Goal: Information Seeking & Learning: Check status

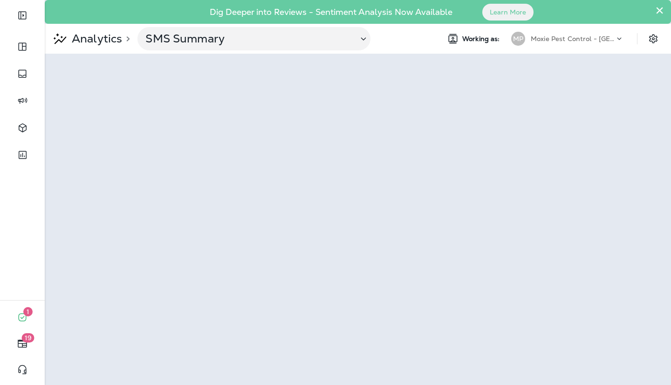
click at [568, 38] on p "Moxie Pest Control - [GEOGRAPHIC_DATA]" at bounding box center [573, 38] width 84 height 7
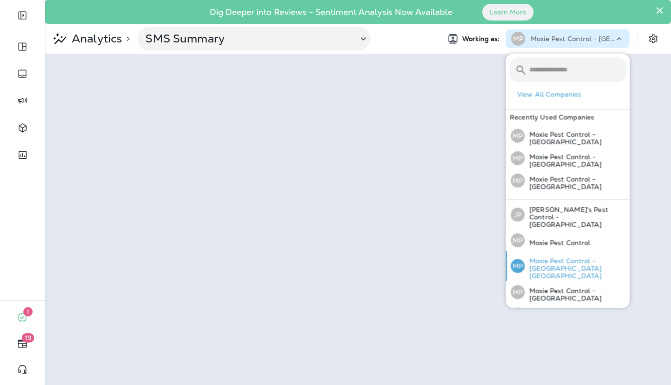
click at [550, 257] on p "Moxie Pest Control - [GEOGRAPHIC_DATA] [GEOGRAPHIC_DATA]" at bounding box center [576, 268] width 102 height 22
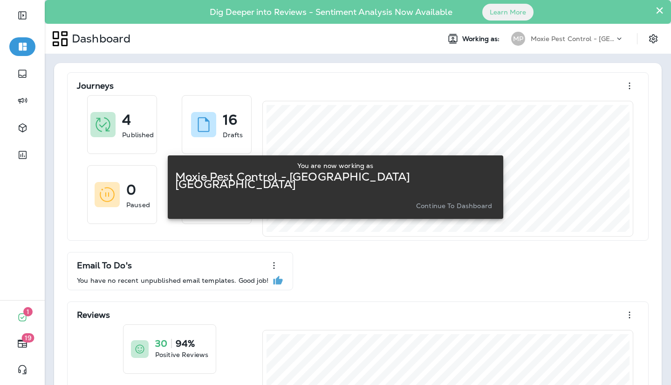
click at [442, 206] on button "Continue to Dashboard" at bounding box center [454, 205] width 83 height 13
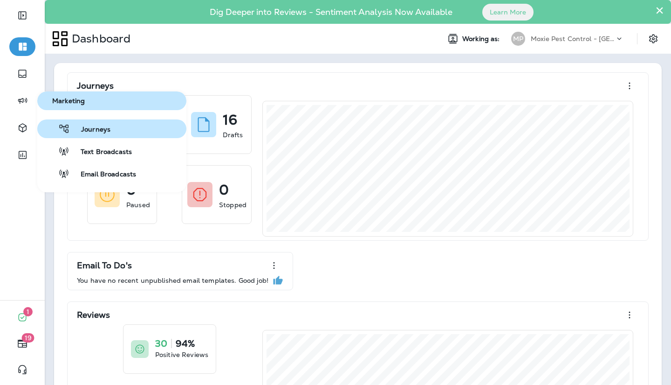
click at [75, 132] on span "Journeys" at bounding box center [90, 129] width 41 height 9
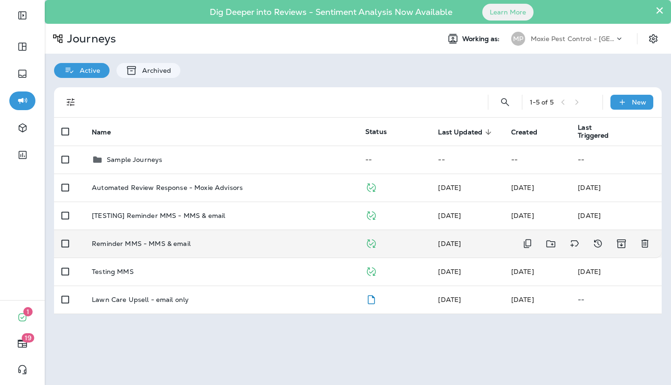
click at [160, 243] on p "Reminder MMS - MMS & email" at bounding box center [141, 243] width 99 height 7
click at [243, 256] on td "Reminder MMS - MMS & email" at bounding box center [221, 243] width 274 height 28
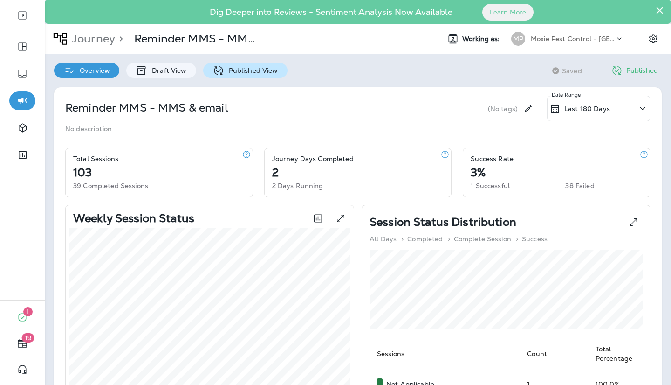
click at [270, 72] on p "Published View" at bounding box center [251, 70] width 54 height 7
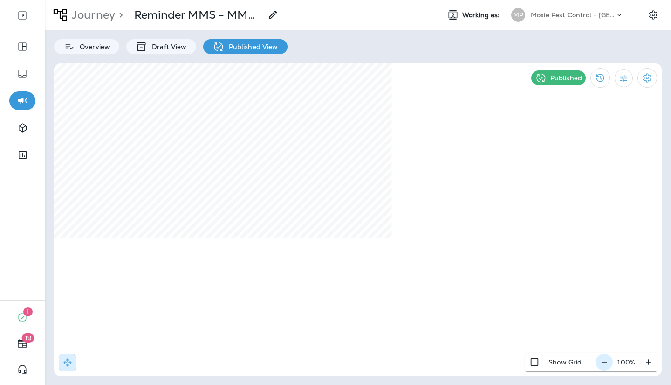
click at [607, 361] on icon "button" at bounding box center [605, 361] width 10 height 9
click at [607, 361] on icon "button" at bounding box center [608, 361] width 10 height 9
click at [612, 365] on icon "button" at bounding box center [609, 361] width 10 height 9
click at [514, 66] on html "1 19 Journey > Reminder MMS - MMS & email Working as: MP Moxie Pest Control - N…" at bounding box center [335, 33] width 671 height 66
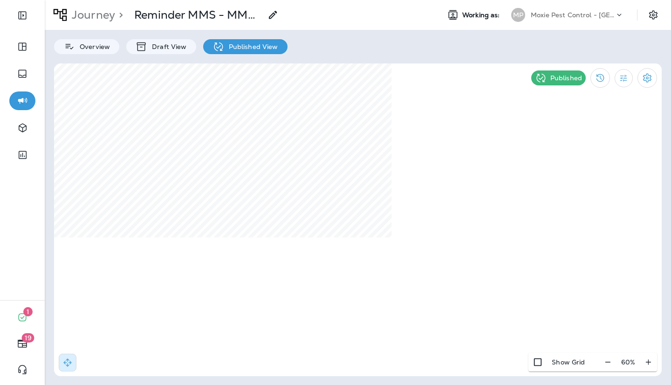
select select "*"
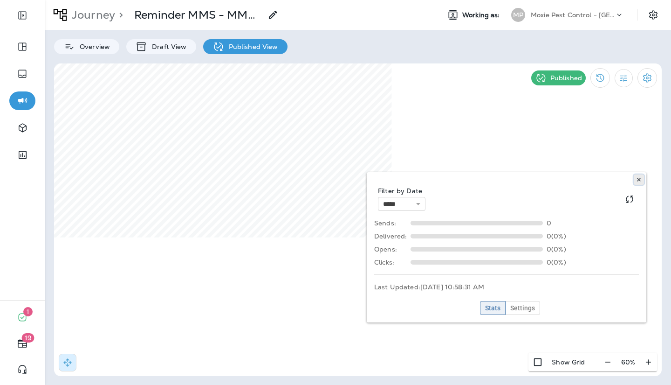
click at [638, 177] on icon at bounding box center [639, 180] width 6 height 6
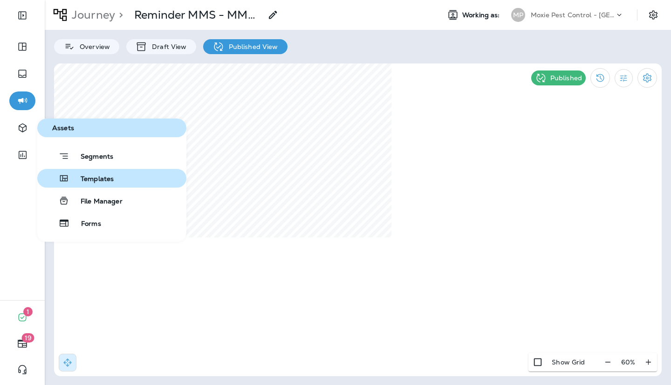
click at [91, 181] on span "Templates" at bounding box center [91, 179] width 44 height 9
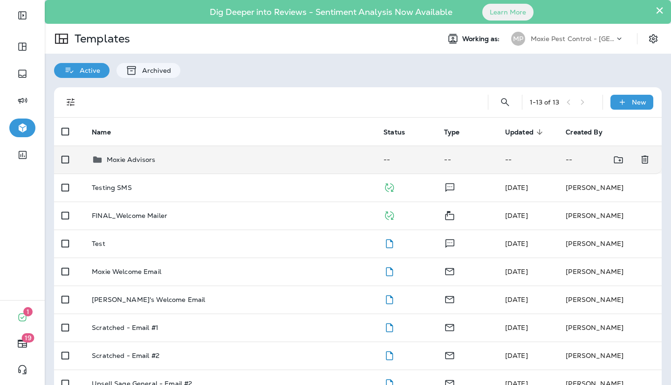
click at [221, 166] on td "Moxie Advisors" at bounding box center [230, 159] width 292 height 28
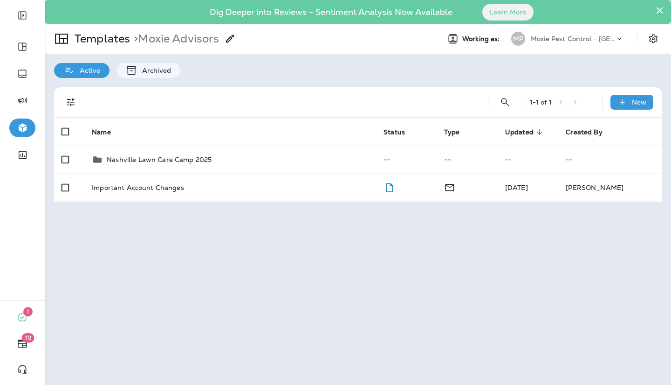
click at [221, 166] on td "Nashville Lawn Care Camp 2025" at bounding box center [230, 159] width 292 height 28
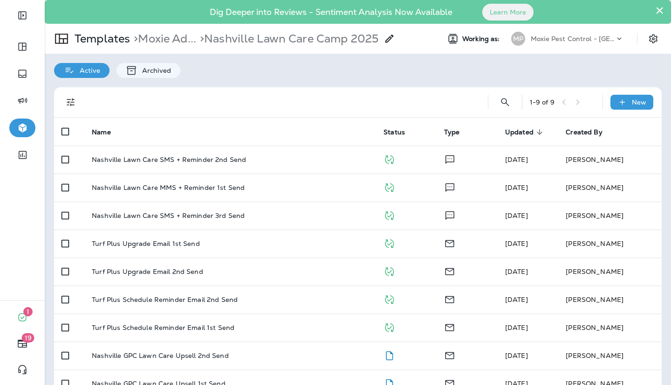
scroll to position [21, 0]
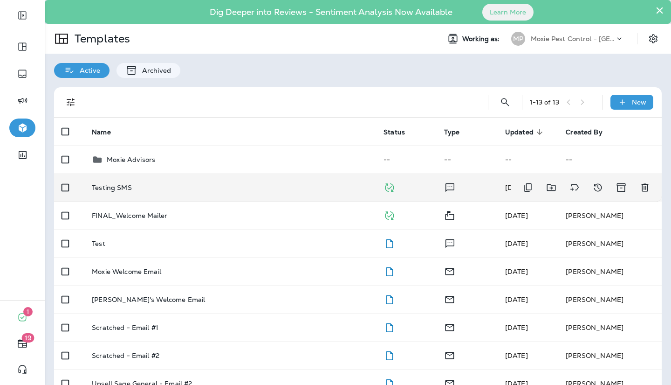
click at [191, 187] on div "Testing SMS" at bounding box center [230, 187] width 277 height 7
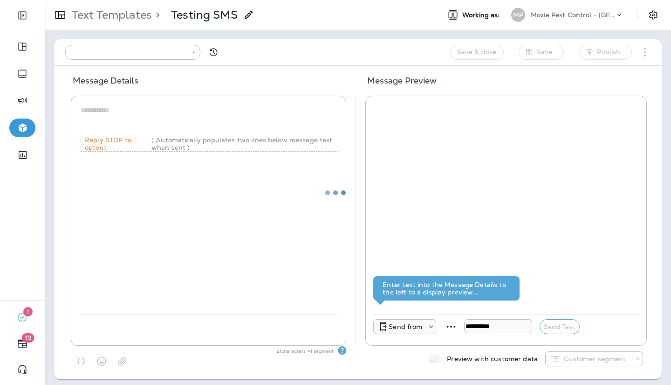
type input "**********"
type textarea "**********"
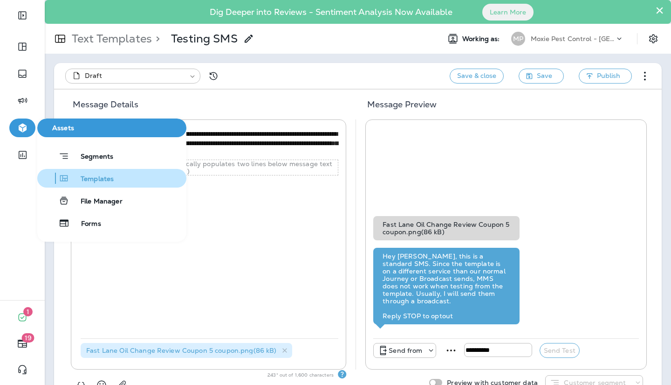
click at [75, 172] on button "Templates" at bounding box center [111, 178] width 149 height 19
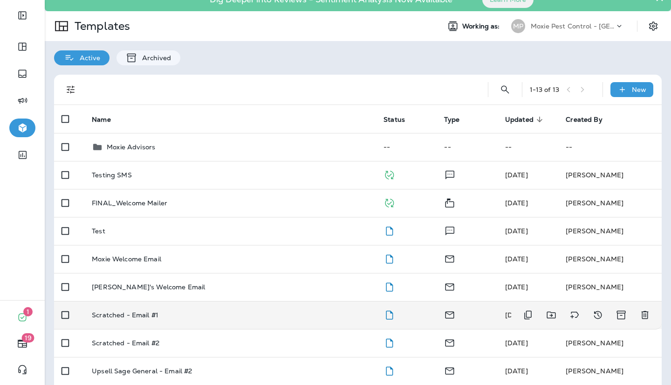
scroll to position [9, 0]
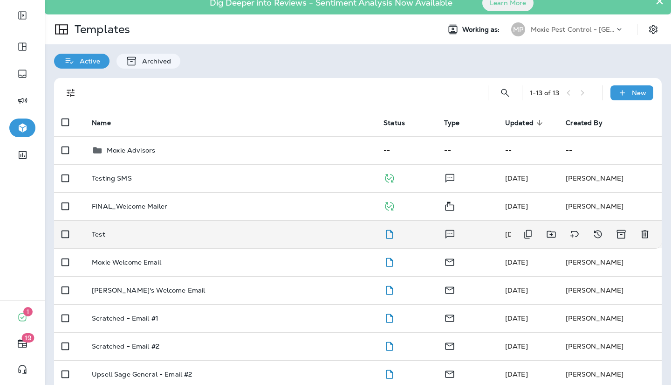
click at [143, 233] on div "Test" at bounding box center [230, 233] width 277 height 7
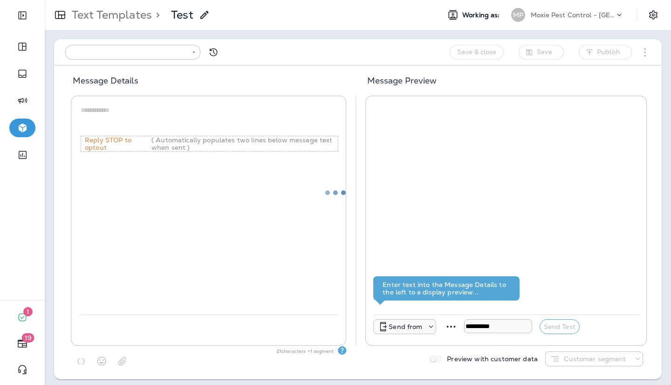
type input "**********"
type textarea "****"
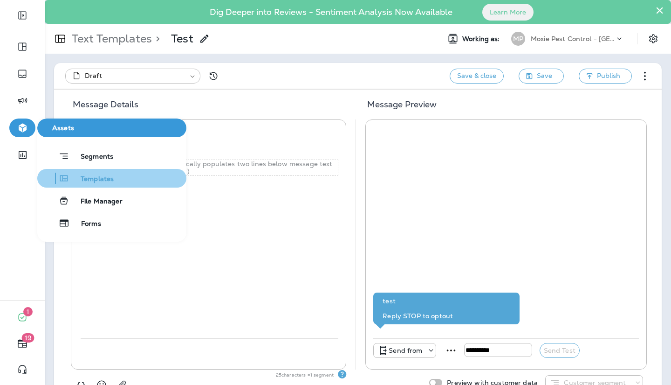
click at [75, 176] on span "Templates" at bounding box center [91, 179] width 44 height 9
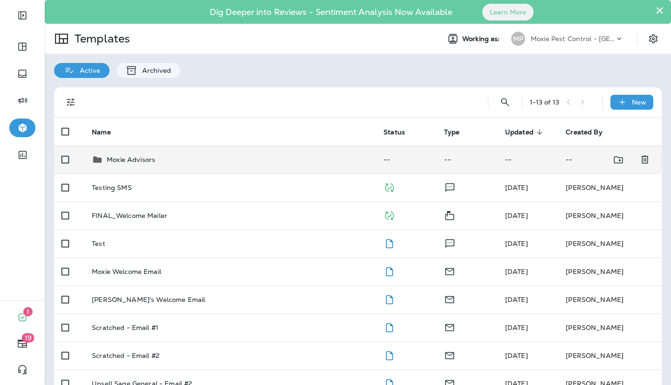
click at [108, 159] on p "Moxie Advisors" at bounding box center [131, 159] width 48 height 7
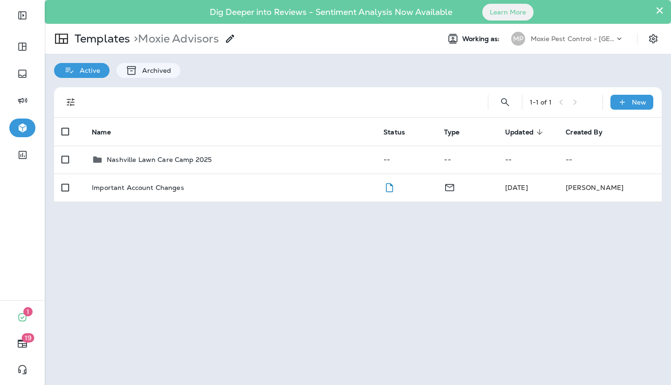
click at [108, 159] on p "Nashville Lawn Care Camp 2025" at bounding box center [159, 159] width 105 height 7
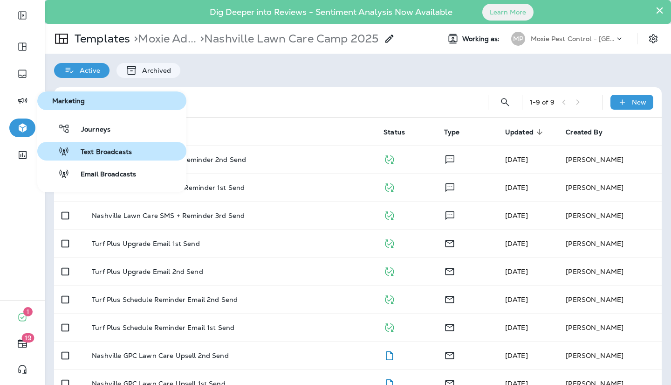
click at [77, 156] on span "Text Broadcasts" at bounding box center [100, 152] width 62 height 9
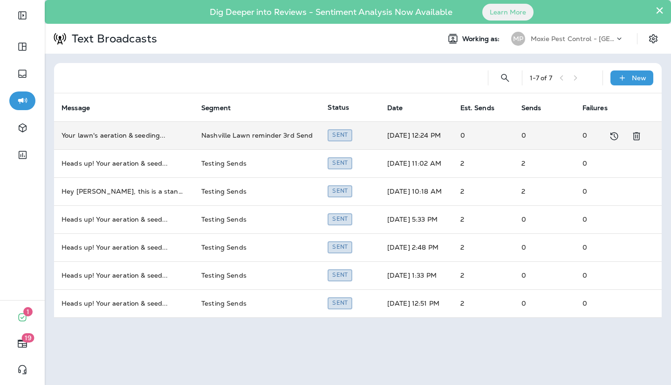
click at [132, 132] on td "Your lawn's aeration & seeding ..." at bounding box center [124, 135] width 140 height 28
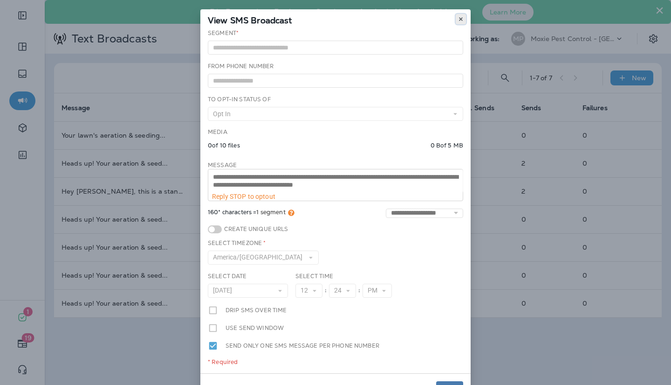
click at [463, 19] on icon at bounding box center [461, 19] width 6 height 6
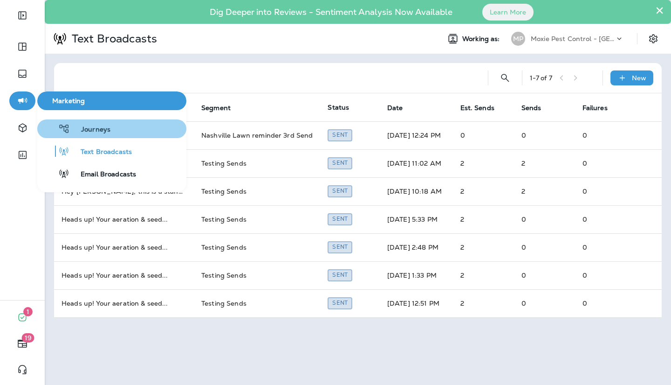
click at [78, 124] on div "Journeys" at bounding box center [75, 128] width 69 height 11
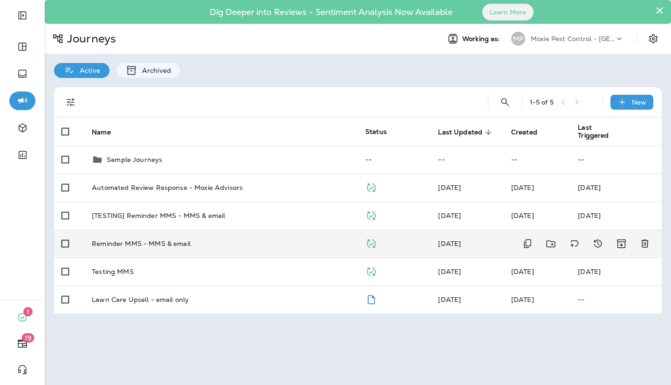
click at [172, 236] on td "Reminder MMS - MMS & email" at bounding box center [221, 243] width 274 height 28
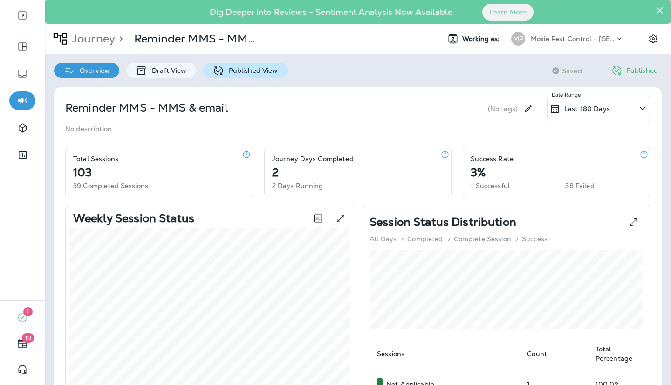
click at [250, 69] on p "Published View" at bounding box center [251, 70] width 54 height 7
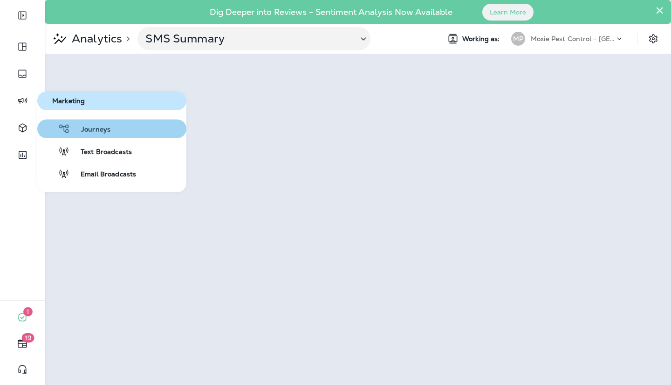
click at [73, 124] on div "Journeys" at bounding box center [75, 128] width 69 height 11
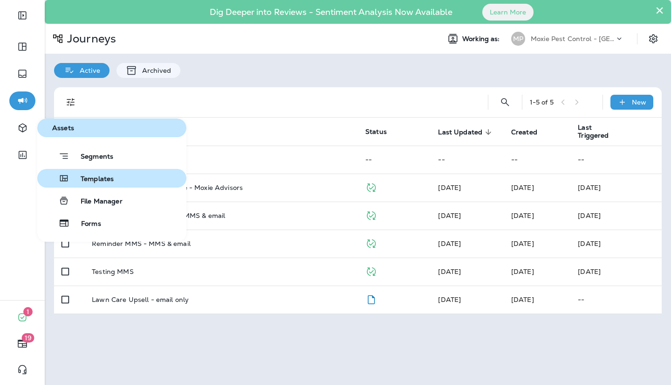
click at [67, 170] on button "Templates" at bounding box center [111, 178] width 149 height 19
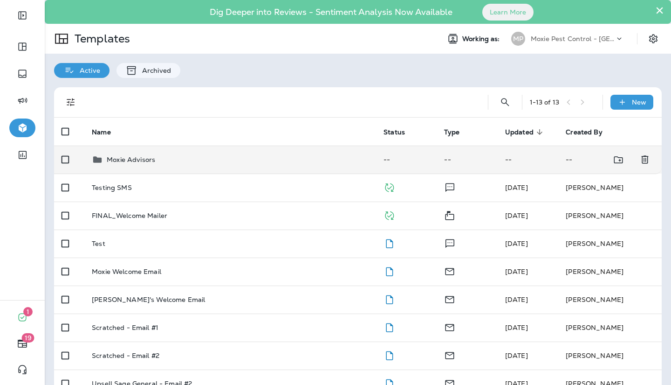
click at [138, 153] on td "Moxie Advisors" at bounding box center [230, 159] width 292 height 28
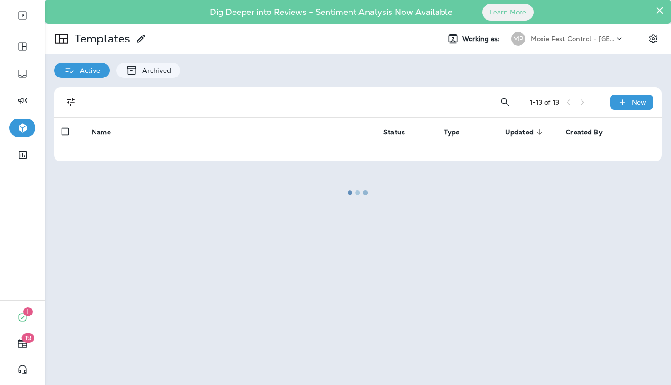
click at [138, 153] on div at bounding box center [358, 192] width 625 height 383
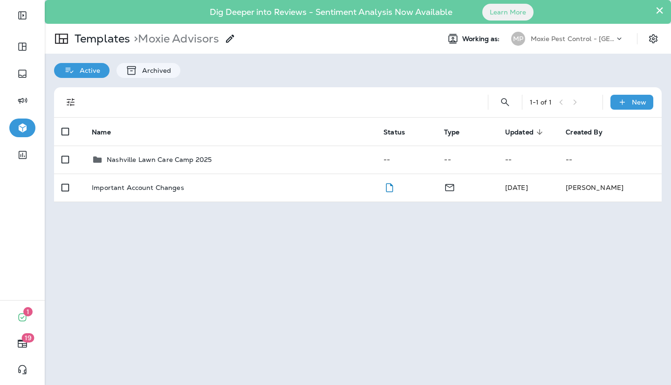
click at [138, 153] on td "Nashville Lawn Care Camp 2025" at bounding box center [230, 159] width 292 height 28
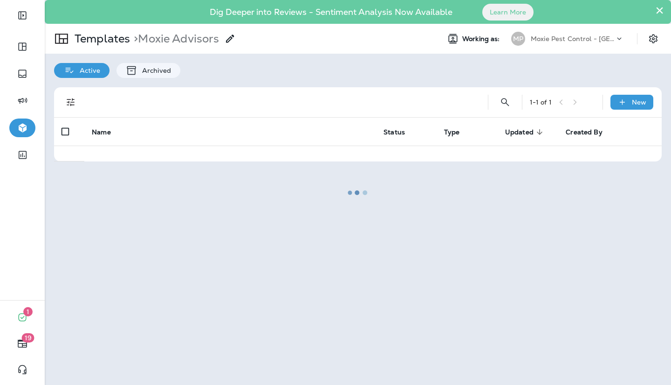
click at [138, 153] on div at bounding box center [358, 192] width 625 height 383
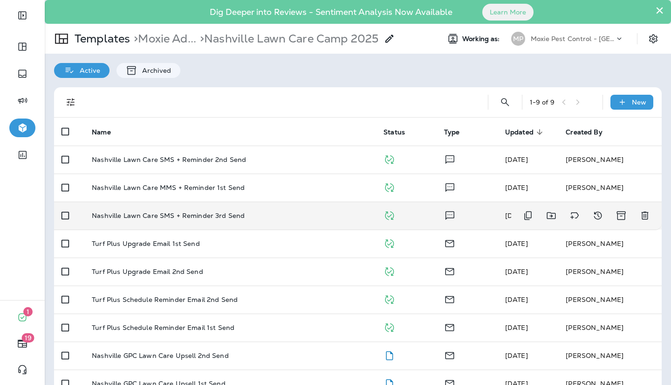
click at [287, 217] on div "Nashville Lawn Care SMS + Reminder 3rd Send" at bounding box center [230, 215] width 277 height 7
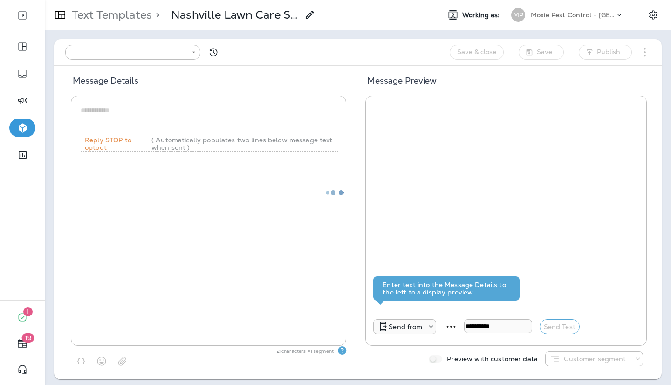
type input "**********"
type textarea "**********"
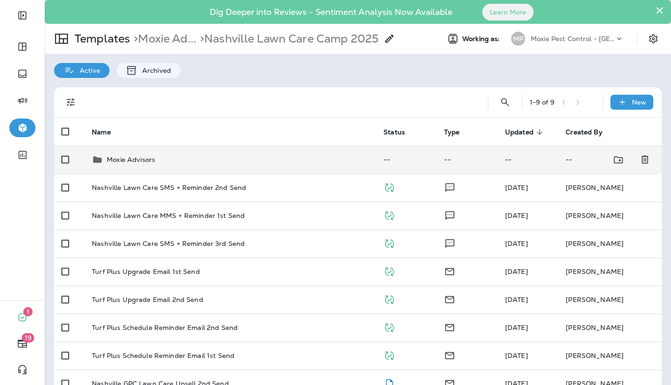
click at [173, 165] on div "Moxie Advisors" at bounding box center [230, 159] width 277 height 11
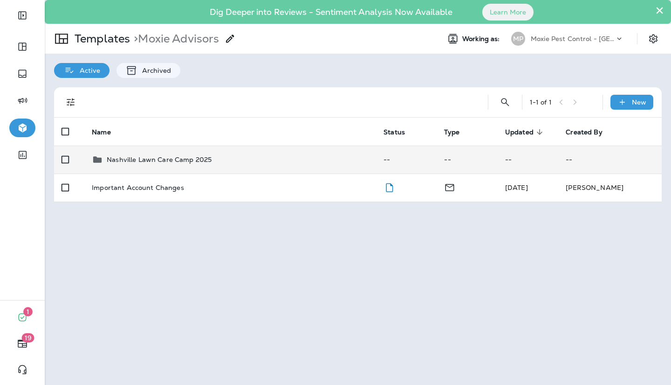
click at [173, 165] on div "Nashville Lawn Care Camp 2025" at bounding box center [159, 159] width 105 height 11
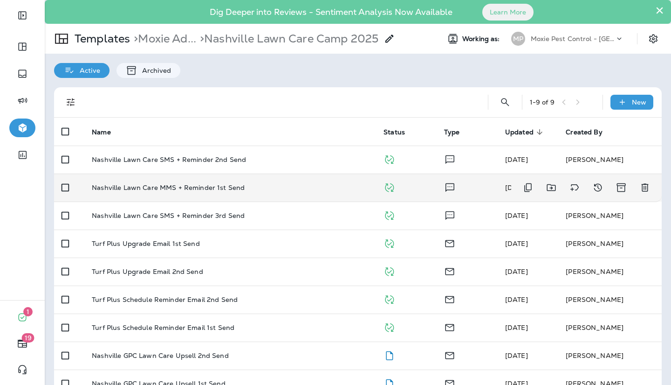
click at [163, 186] on p "Nashville Lawn Care MMS + Reminder 1st Send" at bounding box center [168, 187] width 153 height 7
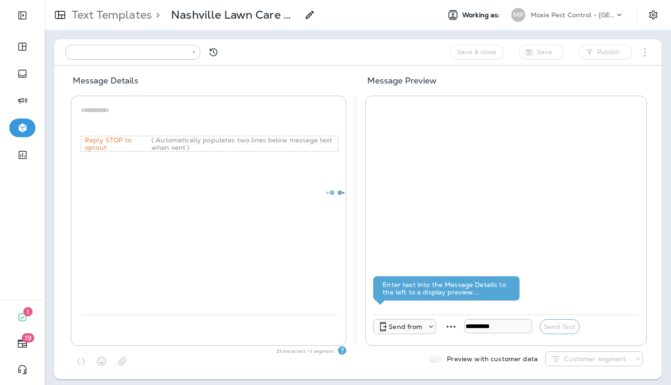
type input "**********"
type textarea "**********"
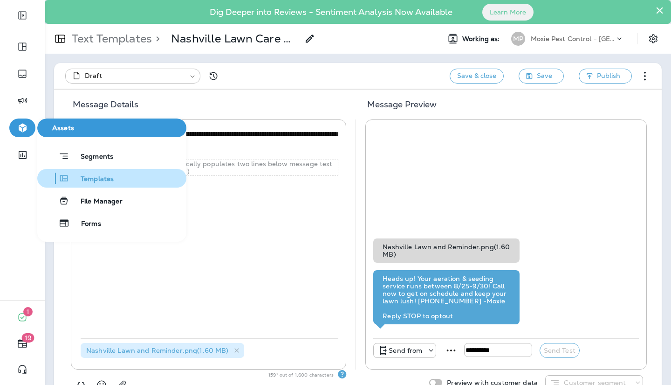
click at [65, 171] on button "Templates" at bounding box center [111, 178] width 149 height 19
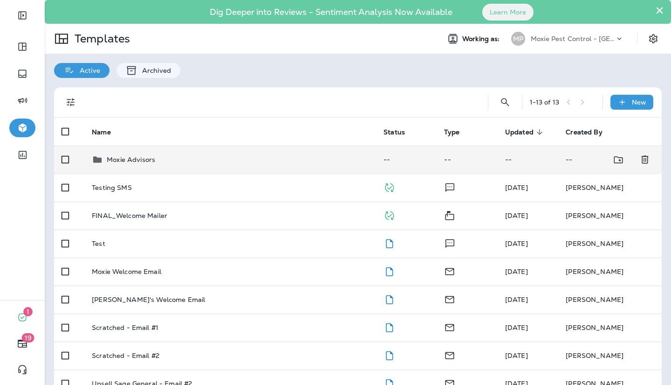
click at [134, 156] on p "Moxie Advisors" at bounding box center [131, 159] width 48 height 7
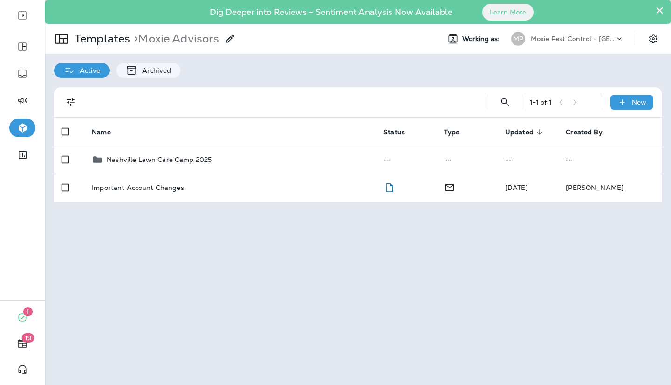
click at [134, 156] on p "Nashville Lawn Care Camp 2025" at bounding box center [159, 159] width 105 height 7
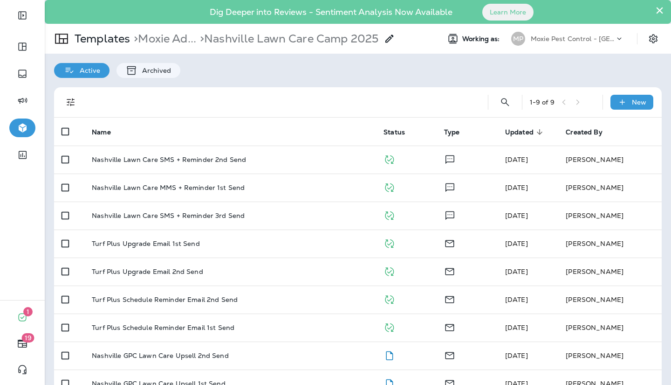
click at [134, 156] on p "Nashville Lawn Care SMS + Reminder 2nd Send" at bounding box center [169, 159] width 154 height 7
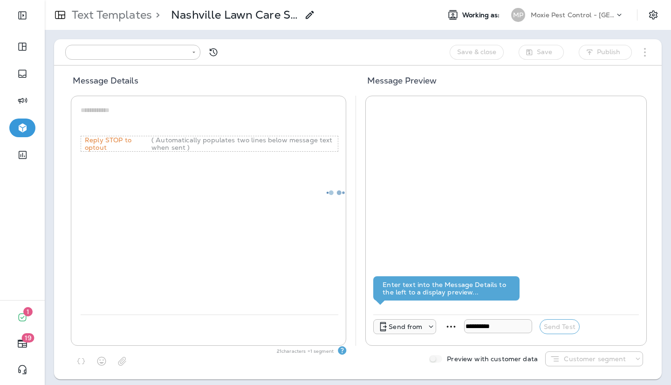
type input "**********"
type textarea "**********"
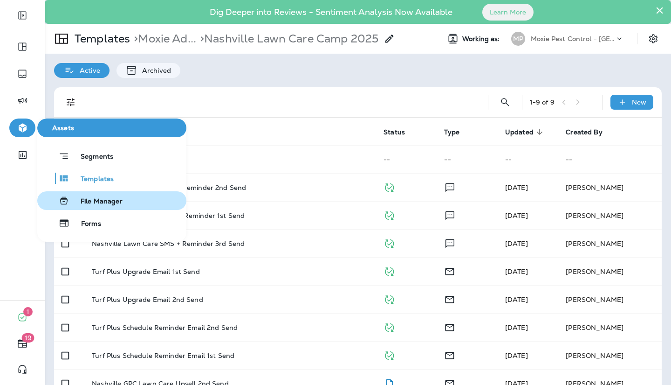
click at [80, 197] on div "File Manager" at bounding box center [82, 200] width 82 height 11
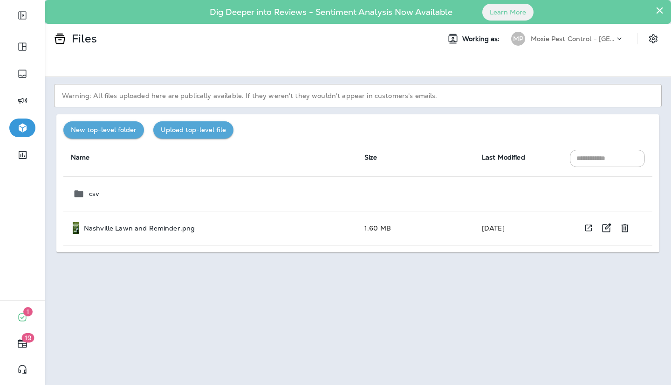
click at [124, 225] on p "Nashville Lawn and Reminder.png" at bounding box center [139, 227] width 111 height 7
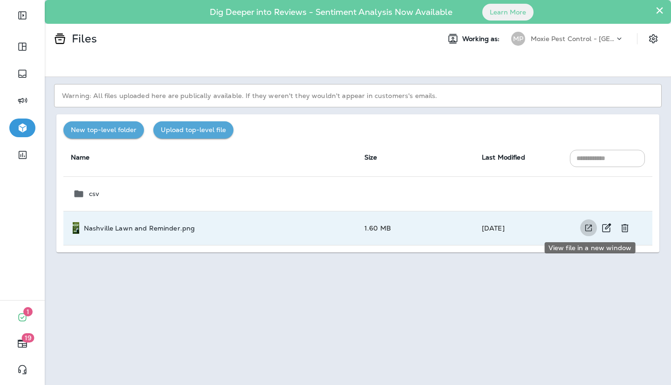
click at [584, 228] on button "View file in a new window" at bounding box center [589, 227] width 17 height 17
click at [277, 291] on div "Warning: All files uploaded here are publically available. If they weren't they…" at bounding box center [358, 231] width 627 height 308
click at [658, 11] on button "×" at bounding box center [660, 10] width 9 height 15
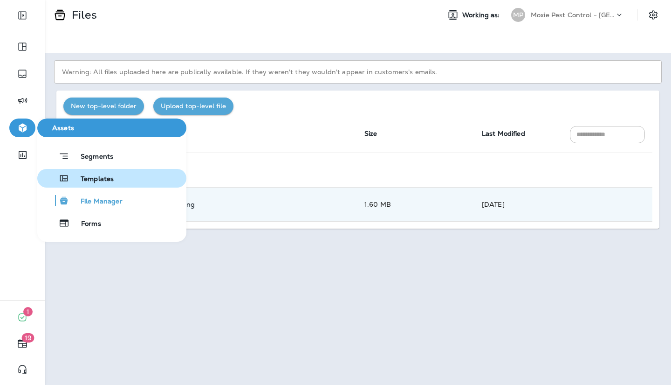
click at [83, 182] on span "Templates" at bounding box center [91, 179] width 44 height 9
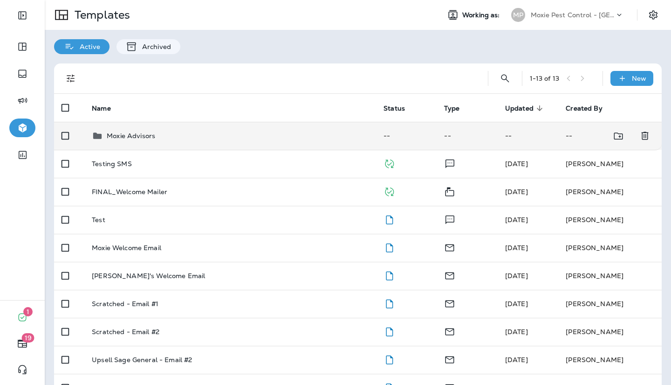
click at [128, 134] on p "Moxie Advisors" at bounding box center [131, 135] width 48 height 7
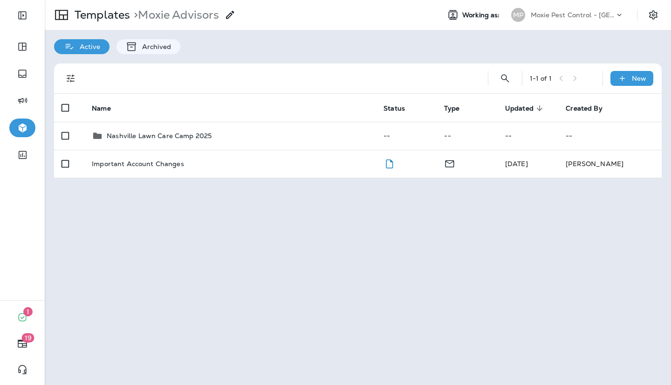
click at [128, 134] on p "Nashville Lawn Care Camp 2025" at bounding box center [159, 135] width 105 height 7
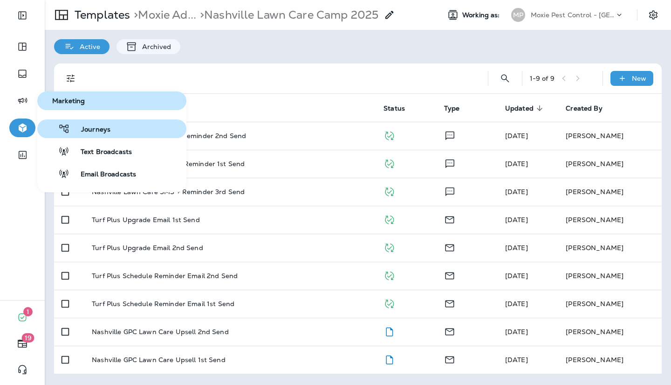
click at [74, 131] on span "Journeys" at bounding box center [90, 129] width 41 height 9
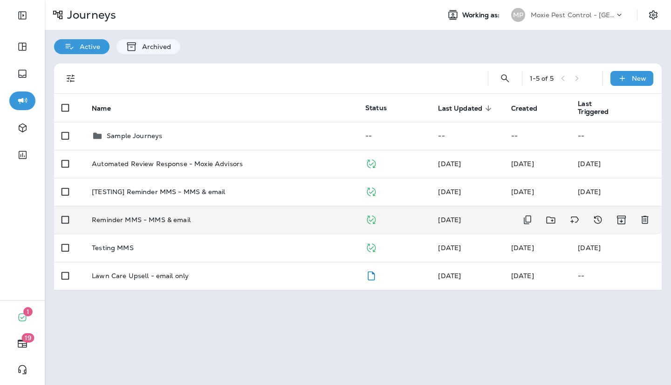
click at [225, 227] on td "Reminder MMS - MMS & email" at bounding box center [221, 220] width 274 height 28
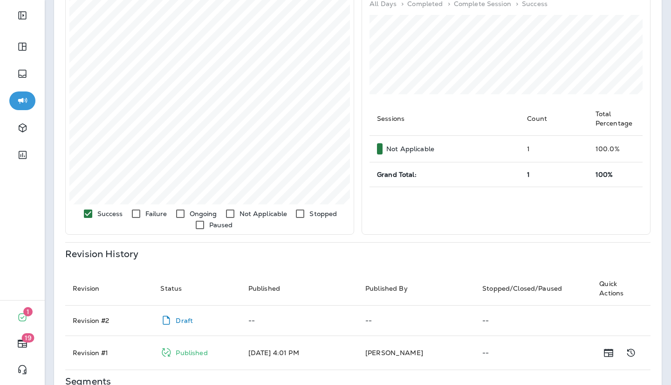
scroll to position [298, 0]
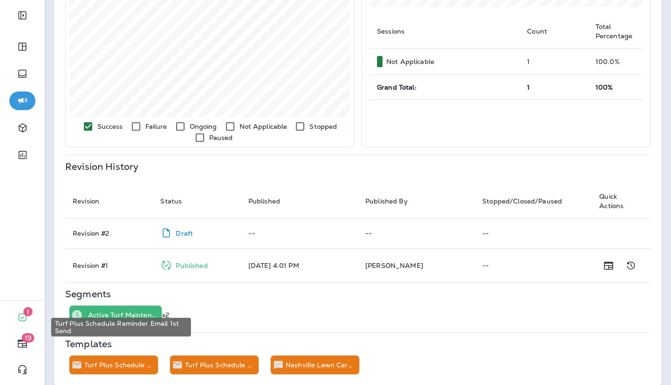
click at [116, 355] on div "Turf Plus Schedule Reminder Email 1st Send" at bounding box center [121, 364] width 74 height 19
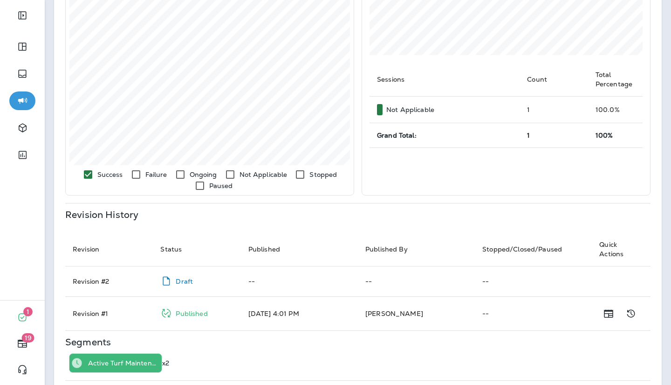
scroll to position [298, 0]
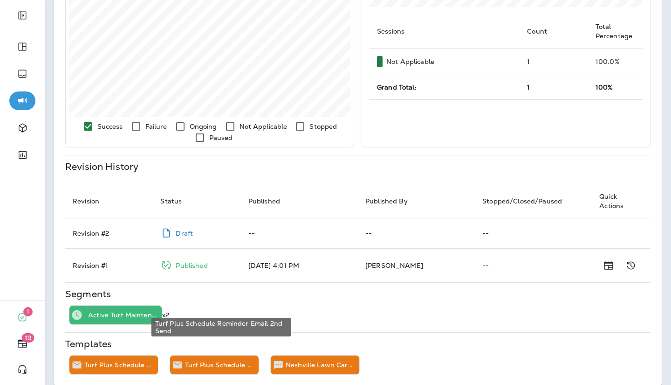
click at [200, 359] on div "Turf Plus Schedule Reminder Email 2nd Send" at bounding box center [222, 364] width 74 height 19
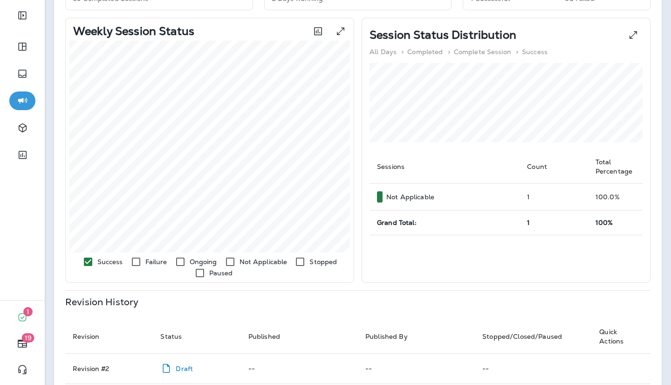
scroll to position [298, 0]
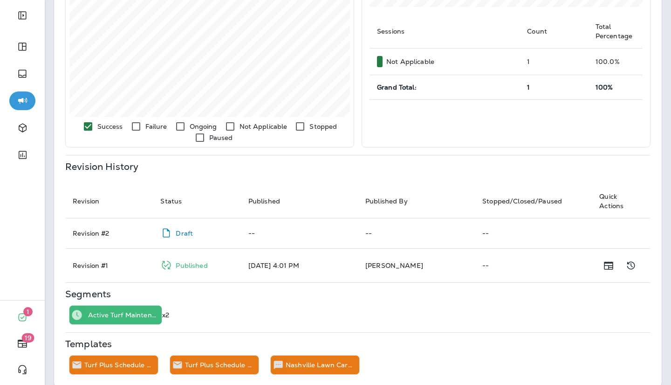
click at [296, 361] on div "Nashville Lawn Care SMS + Reminder 2nd Send" at bounding box center [323, 364] width 74 height 19
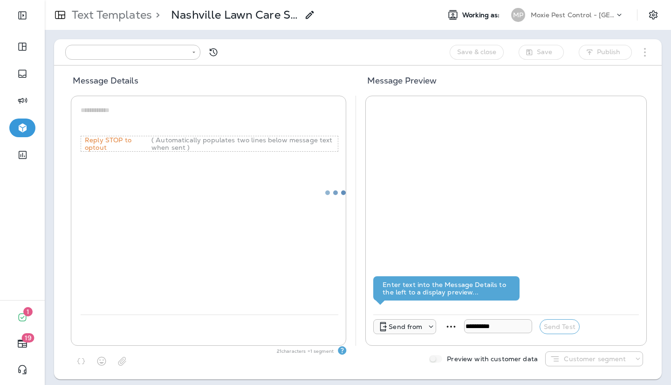
type input "**********"
type textarea "**********"
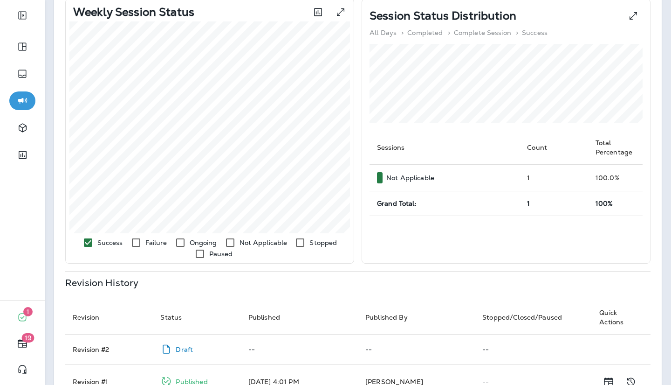
scroll to position [165, 0]
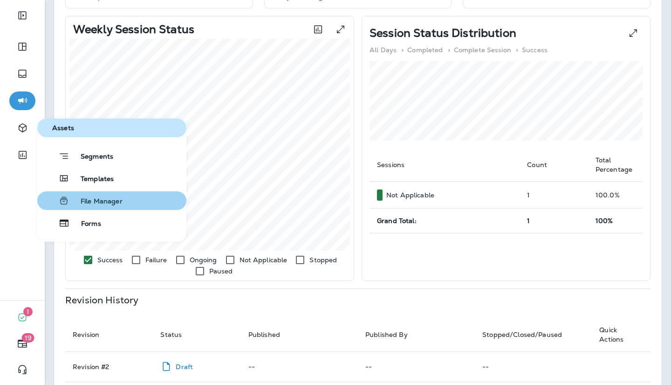
click at [84, 192] on button "File Manager" at bounding box center [111, 200] width 149 height 19
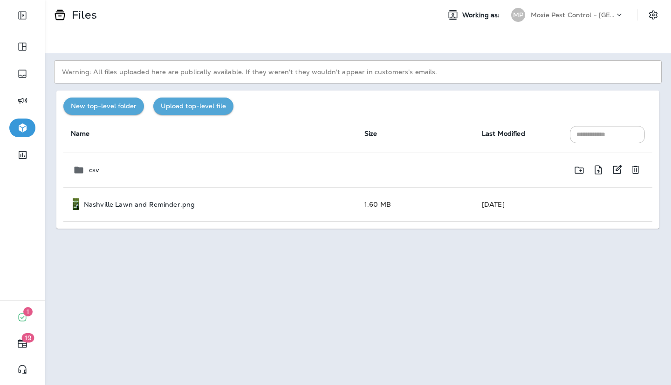
click at [87, 168] on div "csv" at bounding box center [211, 169] width 277 height 11
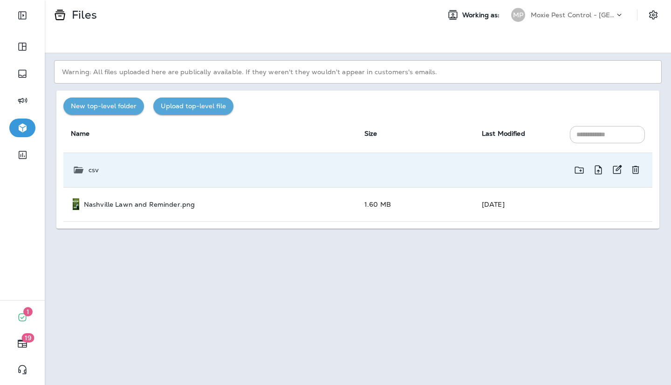
click at [87, 168] on div "csv" at bounding box center [211, 169] width 277 height 11
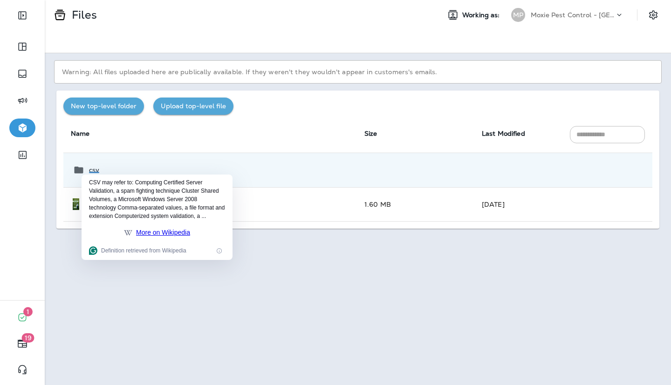
click at [66, 319] on div "Warning: All files uploaded here are publically available. If they weren't they…" at bounding box center [358, 219] width 627 height 332
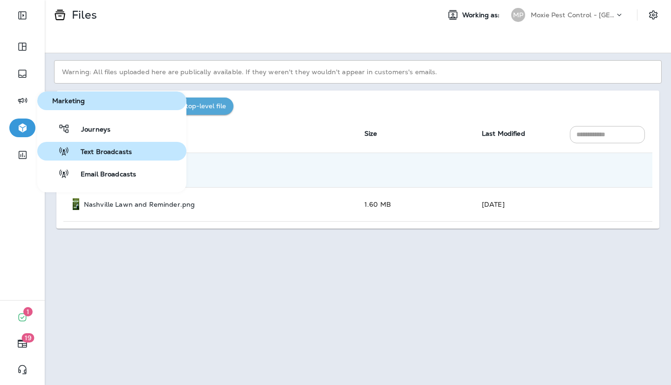
click at [77, 152] on span "Text Broadcasts" at bounding box center [100, 152] width 62 height 9
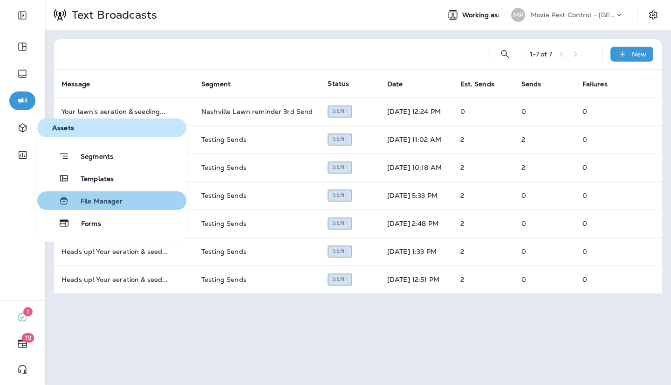
click at [69, 200] on icon "button" at bounding box center [63, 200] width 11 height 11
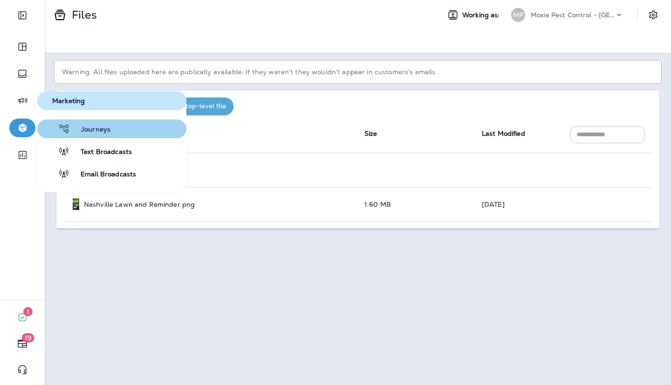
click at [60, 135] on button "Journeys" at bounding box center [111, 128] width 149 height 19
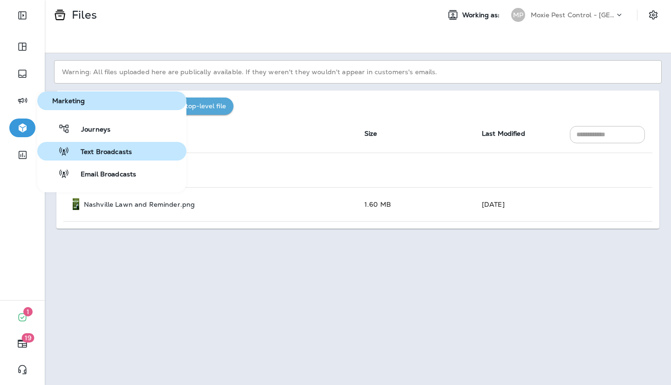
click at [79, 153] on span "Text Broadcasts" at bounding box center [100, 152] width 62 height 9
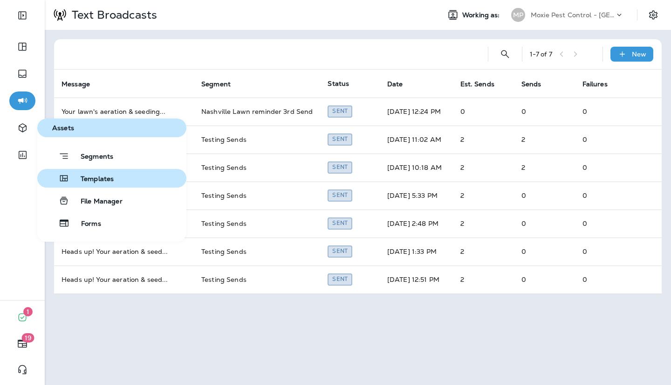
click at [66, 169] on button "Templates" at bounding box center [111, 178] width 149 height 19
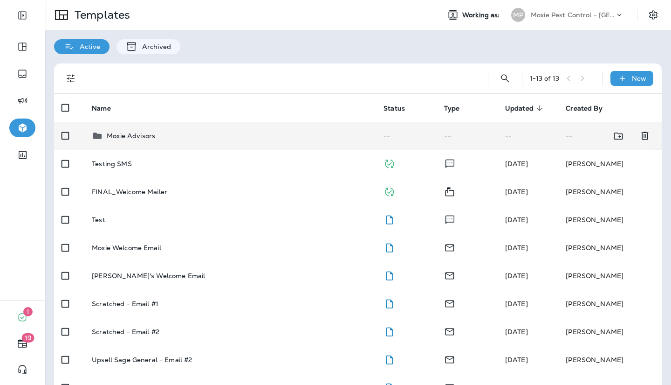
click at [126, 143] on td "Moxie Advisors" at bounding box center [230, 136] width 292 height 28
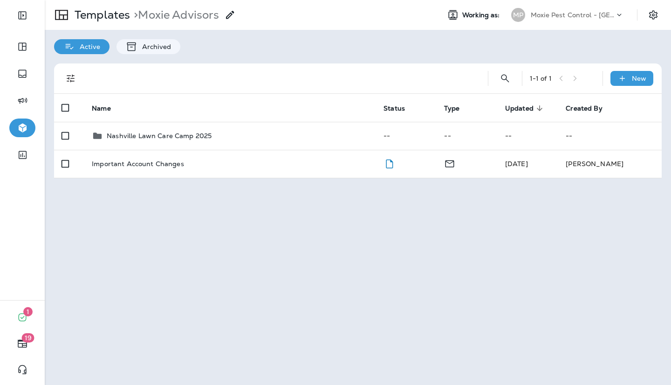
click at [126, 143] on td "Nashville Lawn Care Camp 2025" at bounding box center [230, 136] width 292 height 28
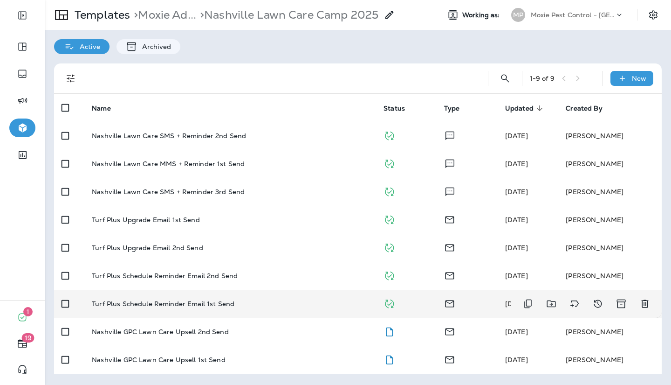
click at [213, 303] on p "Turf Plus Schedule Reminder Email 1st Send" at bounding box center [163, 303] width 143 height 7
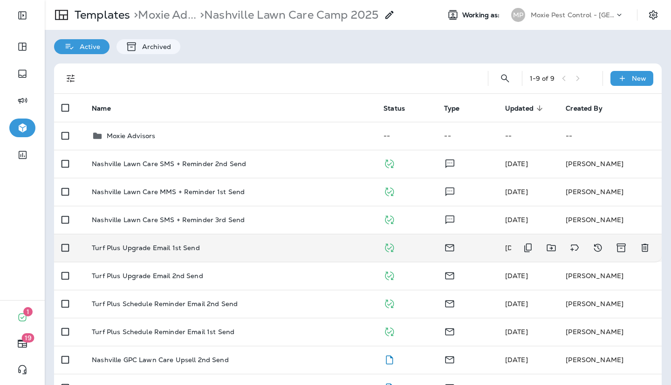
click at [175, 258] on td "Turf Plus Upgrade Email 1st Send" at bounding box center [230, 248] width 292 height 28
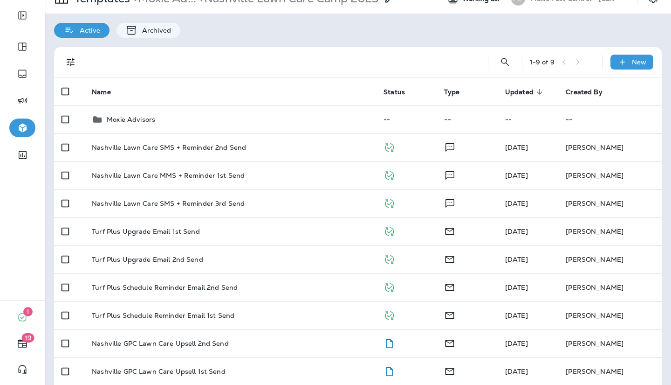
scroll to position [19, 0]
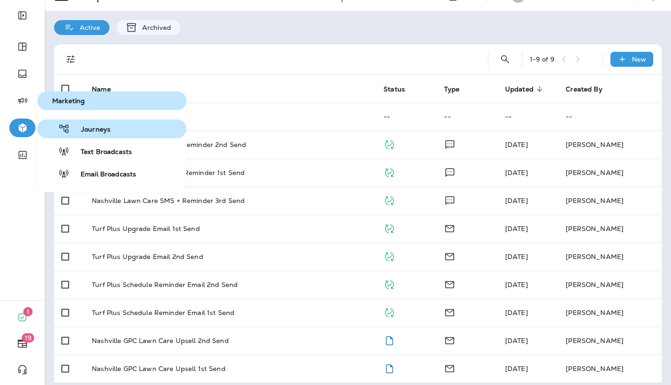
click at [73, 126] on span "Journeys" at bounding box center [90, 129] width 41 height 9
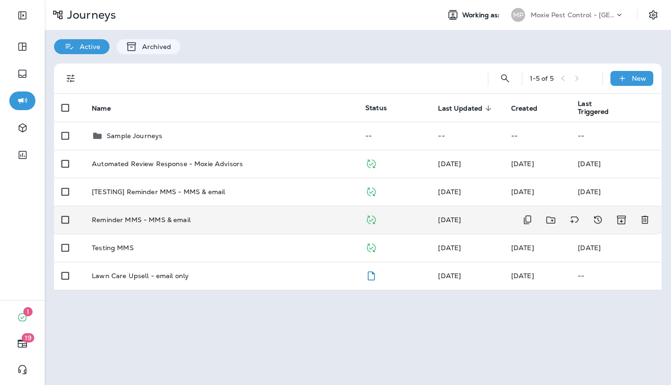
click at [152, 212] on td "Reminder MMS - MMS & email" at bounding box center [221, 220] width 274 height 28
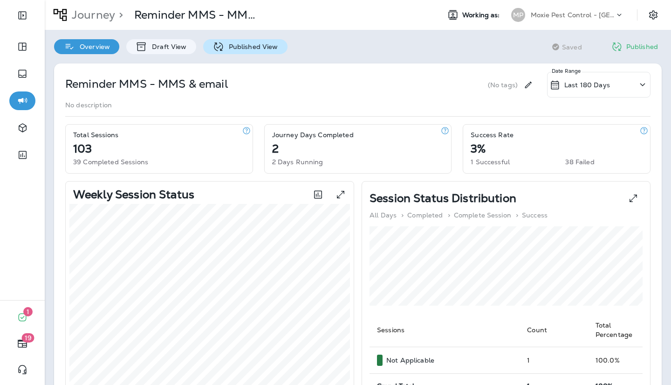
click at [261, 43] on p "Published View" at bounding box center [251, 46] width 54 height 7
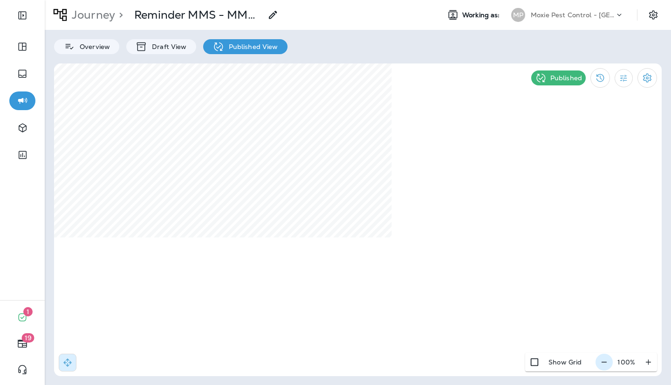
click at [602, 367] on button "button" at bounding box center [604, 361] width 17 height 17
click at [602, 367] on button "button" at bounding box center [608, 361] width 17 height 17
click at [602, 367] on button "button" at bounding box center [609, 361] width 17 height 17
click at [602, 367] on button "button" at bounding box center [608, 361] width 17 height 17
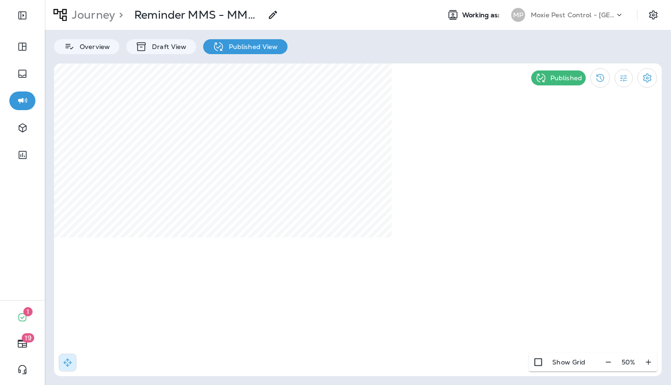
click at [596, 384] on div "Journey > Reminder MMS - MMS & email Working as: MP Moxie Pest Control - Nashvi…" at bounding box center [358, 192] width 627 height 385
select select "*"
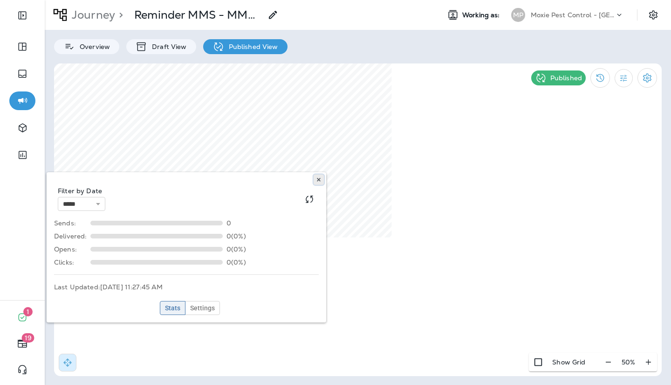
click at [321, 179] on icon at bounding box center [319, 180] width 6 height 6
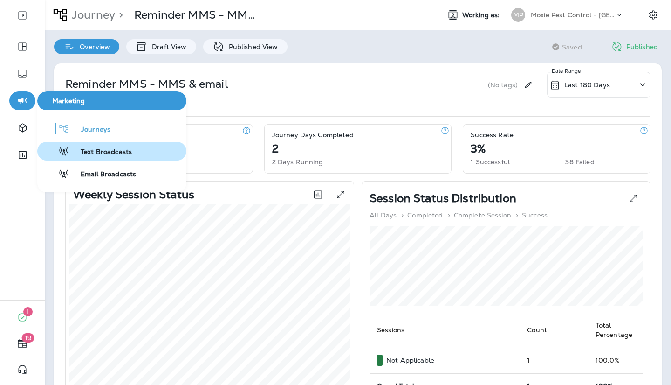
click at [80, 156] on span "Text Broadcasts" at bounding box center [100, 152] width 62 height 9
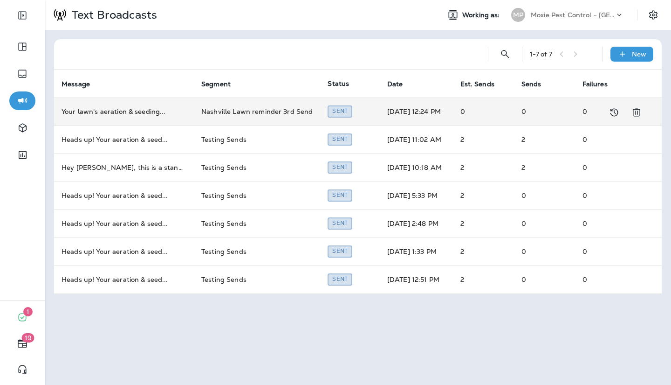
click at [102, 116] on td "Your lawn's aeration & seeding ..." at bounding box center [124, 111] width 140 height 28
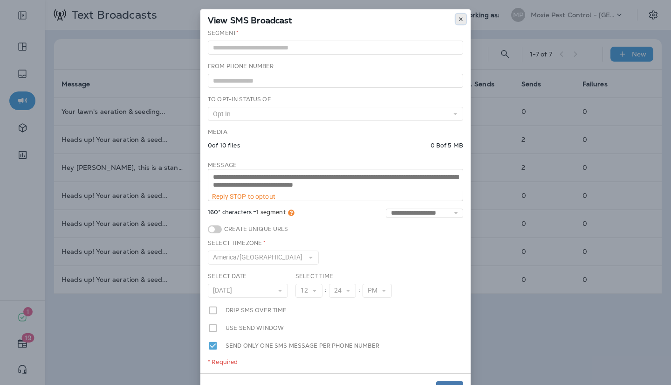
click at [461, 22] on button at bounding box center [461, 19] width 10 height 10
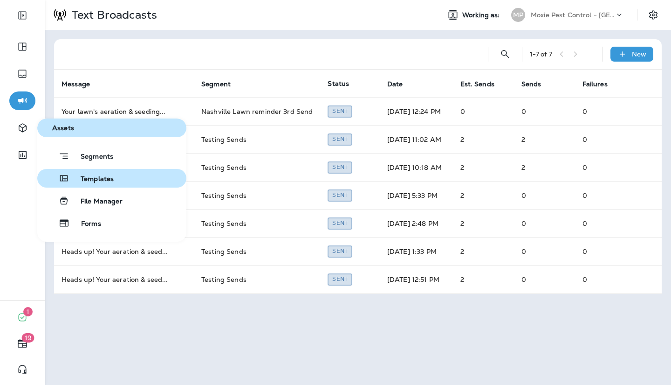
click at [78, 172] on button "Templates" at bounding box center [111, 178] width 149 height 19
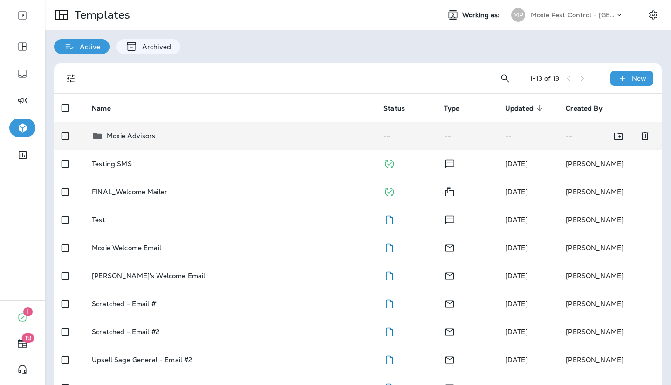
click at [98, 149] on td "Moxie Advisors" at bounding box center [230, 136] width 292 height 28
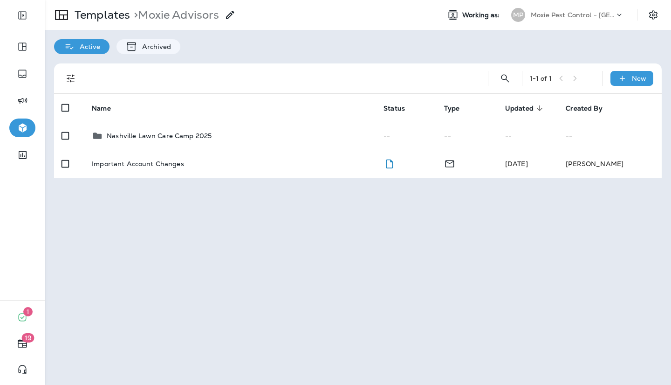
click at [98, 149] on td "Nashville Lawn Care Camp 2025" at bounding box center [230, 136] width 292 height 28
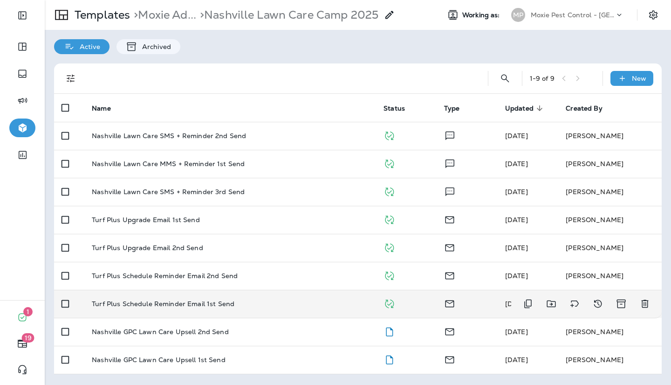
click at [203, 313] on td "Turf Plus Schedule Reminder Email 1st Send" at bounding box center [230, 304] width 292 height 28
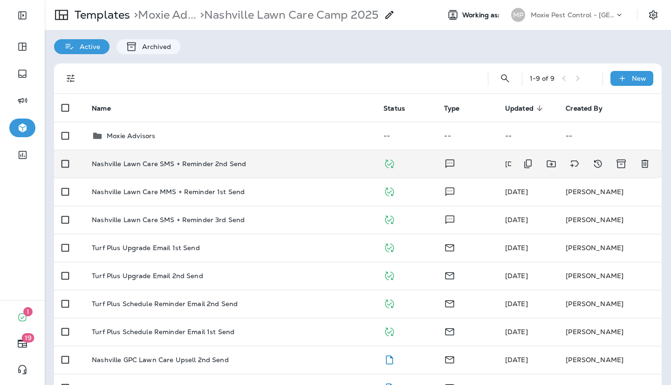
scroll to position [26, 0]
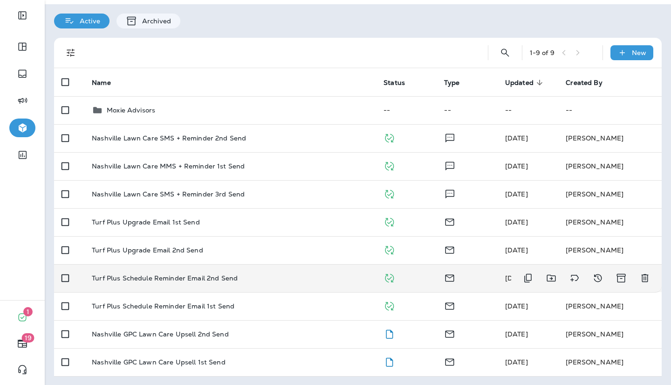
click at [135, 286] on td "Turf Plus Schedule Reminder Email 2nd Send" at bounding box center [230, 278] width 292 height 28
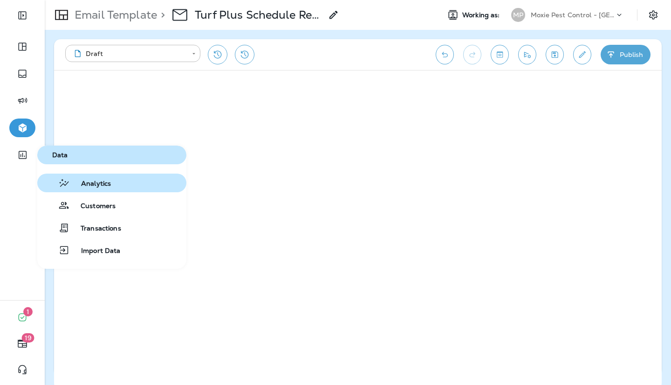
click at [59, 179] on icon "button" at bounding box center [64, 182] width 12 height 11
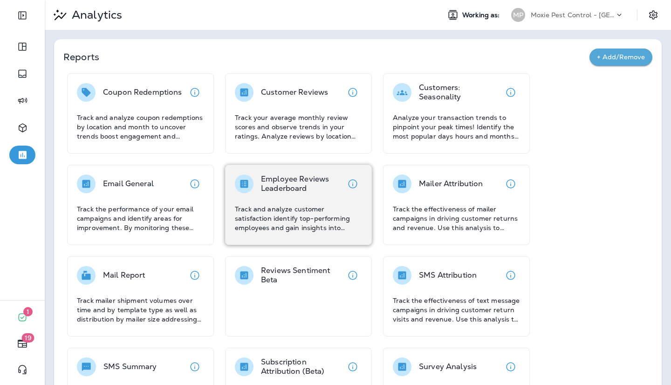
scroll to position [46, 0]
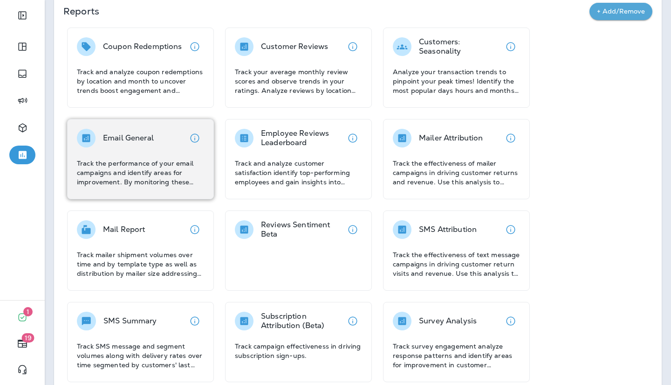
click at [156, 179] on p "Track the performance of your email campaigns and identify areas for improvemen…" at bounding box center [140, 173] width 127 height 28
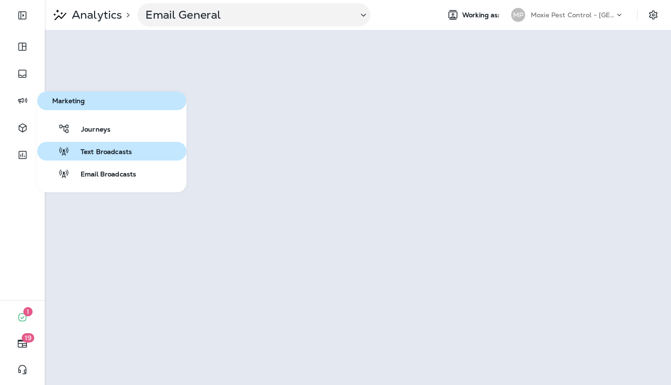
click at [82, 152] on span "Text Broadcasts" at bounding box center [100, 152] width 62 height 9
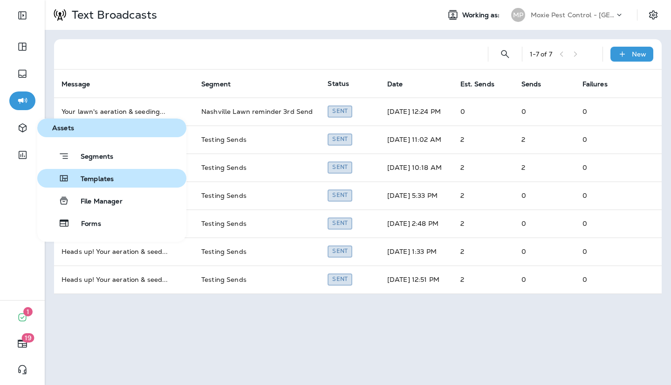
click at [81, 177] on span "Templates" at bounding box center [91, 179] width 44 height 9
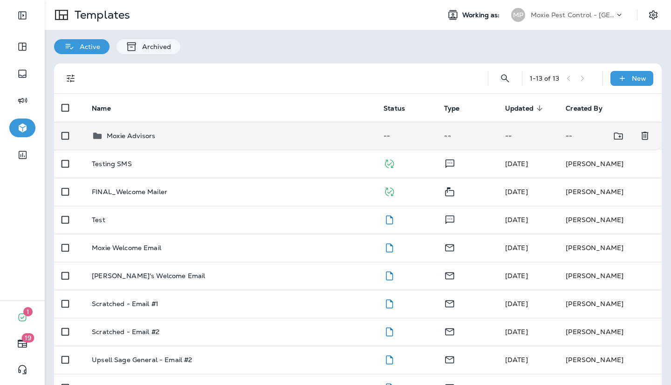
click at [122, 138] on p "Moxie Advisors" at bounding box center [131, 135] width 48 height 7
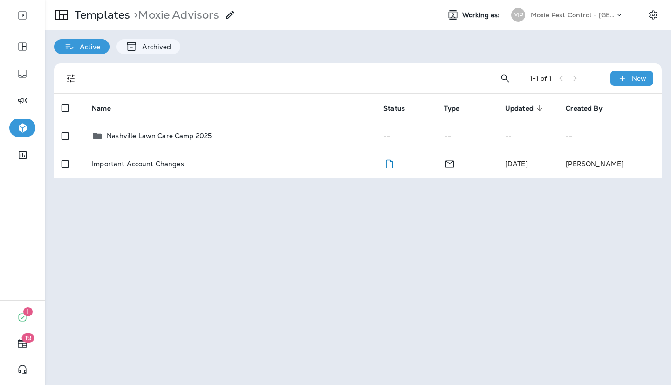
click at [122, 138] on p "Nashville Lawn Care Camp 2025" at bounding box center [159, 135] width 105 height 7
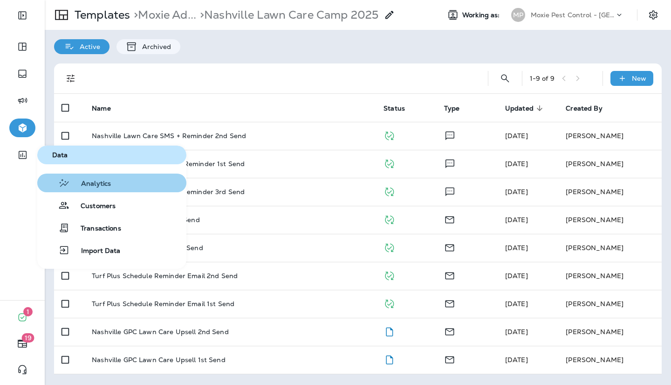
click at [90, 187] on span "Analytics" at bounding box center [90, 184] width 41 height 9
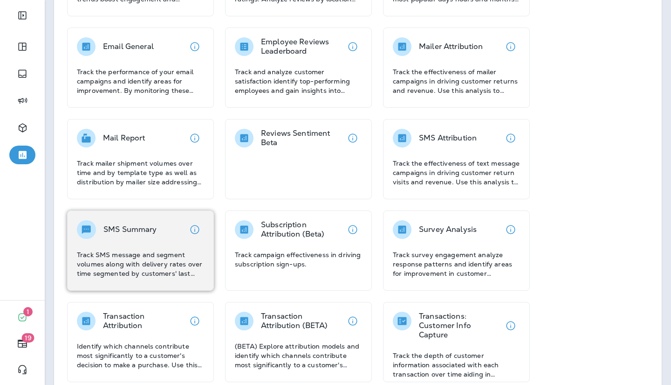
scroll to position [126, 0]
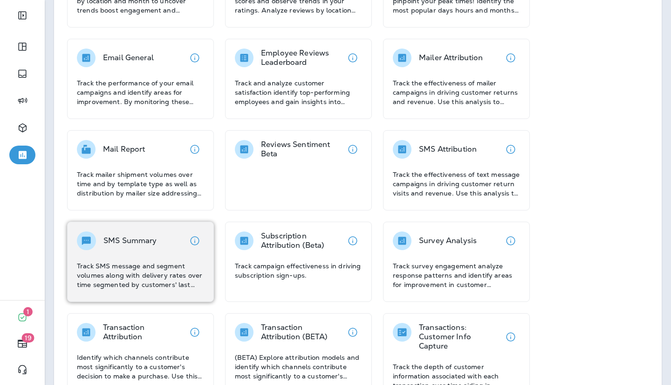
click at [135, 265] on p "Track SMS message and segment volumes along with delivery rates over time segme…" at bounding box center [140, 275] width 127 height 28
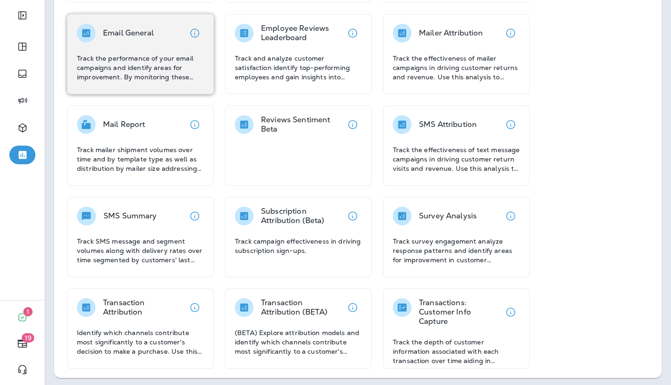
scroll to position [152, 0]
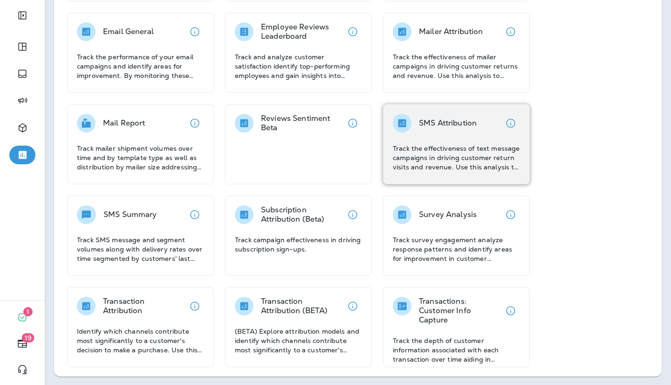
click at [443, 139] on div "SMS Attribution Track the effectiveness of text message campaigns in driving cu…" at bounding box center [456, 143] width 127 height 58
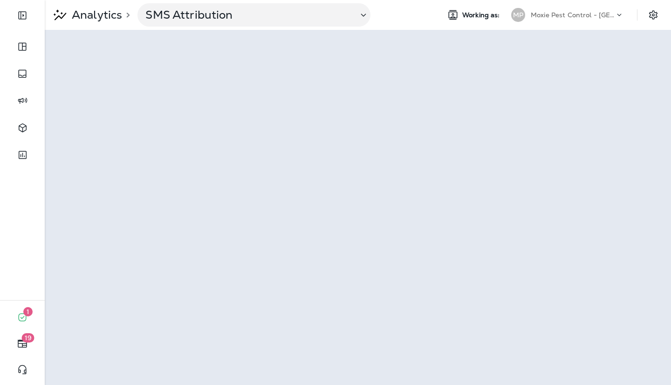
click at [98, 19] on p "Analytics" at bounding box center [95, 15] width 54 height 14
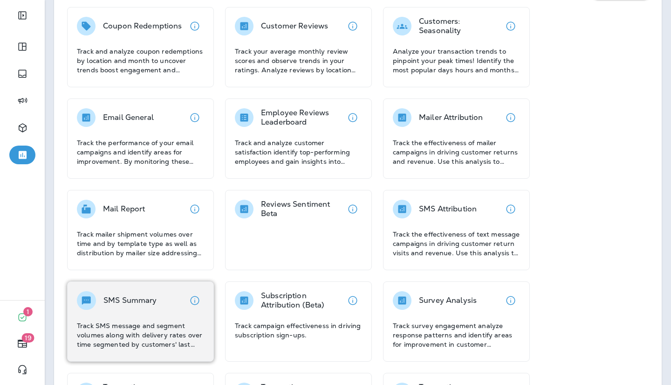
scroll to position [80, 0]
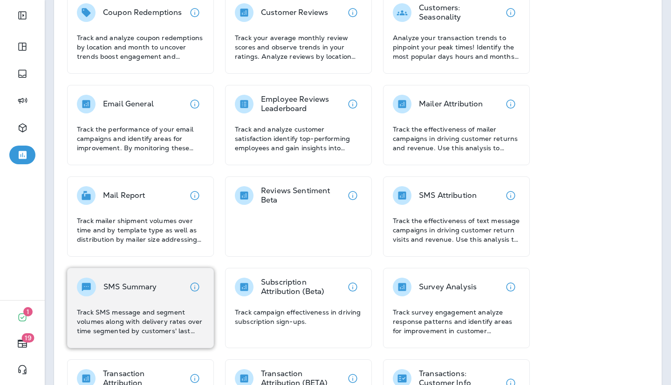
click at [145, 297] on div "SMS Summary Track SMS message and segment volumes along with delivery rates ove…" at bounding box center [140, 306] width 127 height 58
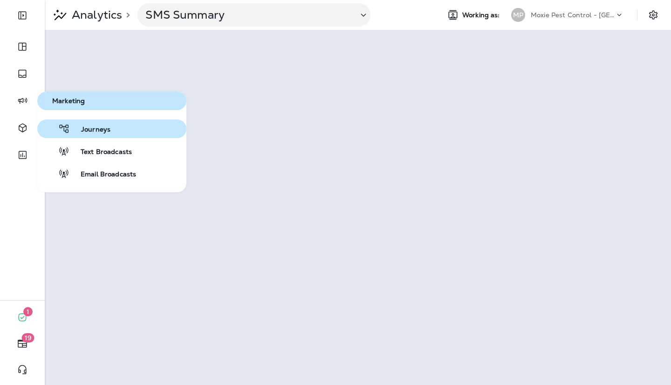
click at [58, 125] on icon "button" at bounding box center [64, 128] width 12 height 11
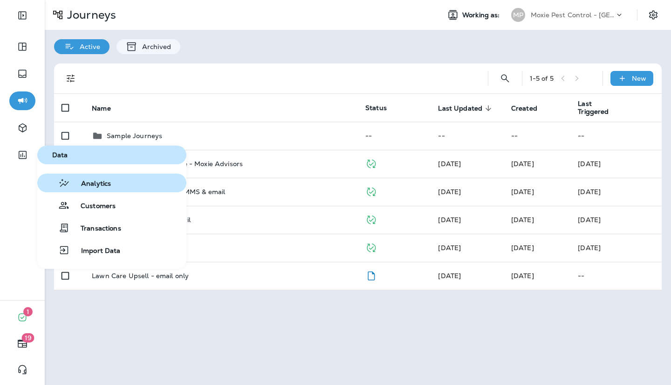
click at [67, 189] on button "Analytics" at bounding box center [111, 182] width 149 height 19
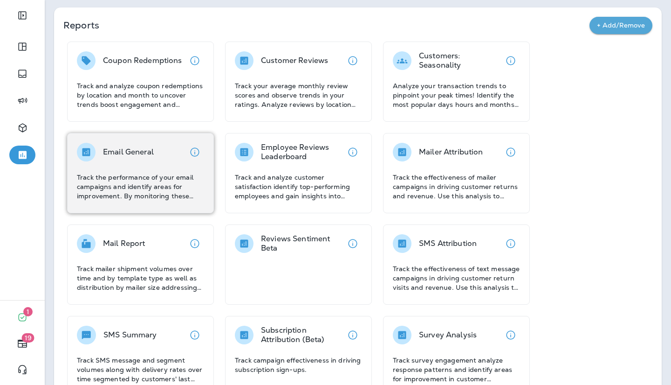
scroll to position [43, 0]
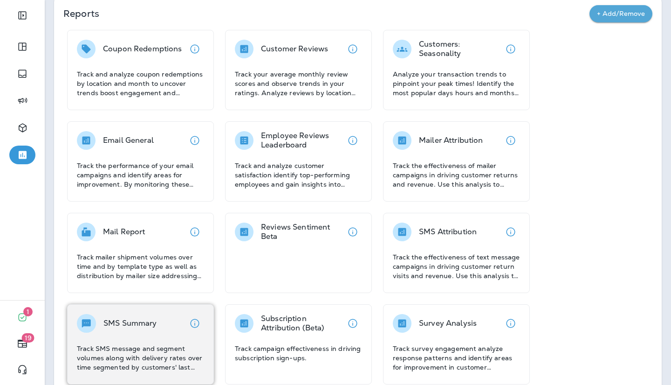
click at [109, 316] on div "SMS Summary" at bounding box center [131, 323] width 54 height 19
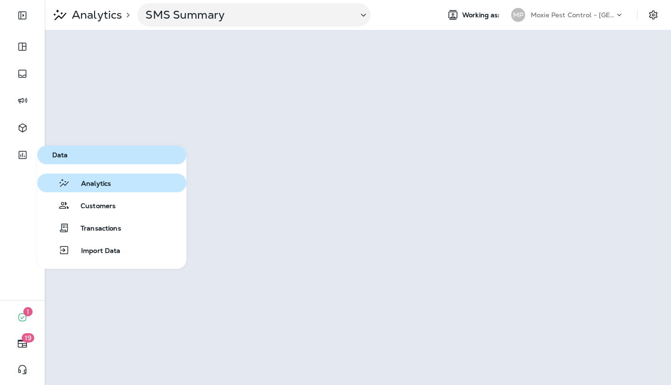
click at [70, 176] on button "Analytics" at bounding box center [111, 182] width 149 height 19
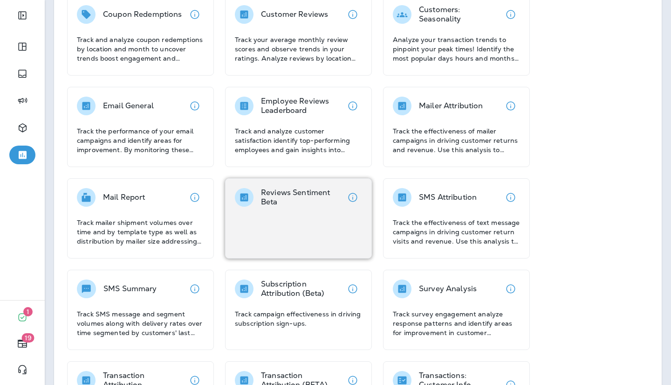
scroll to position [87, 0]
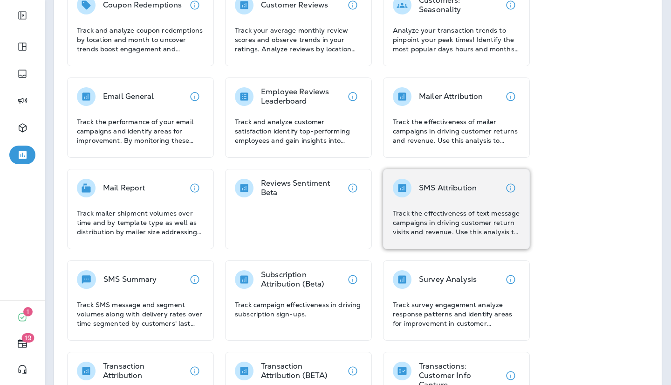
click at [415, 213] on p "Track the effectiveness of text message campaigns in driving customer return vi…" at bounding box center [456, 222] width 127 height 28
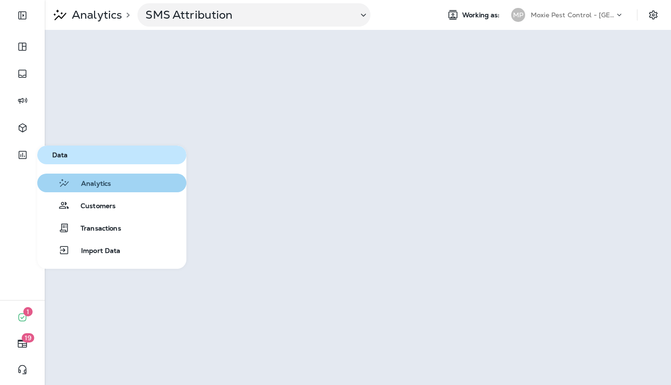
click at [76, 176] on button "Analytics" at bounding box center [111, 182] width 149 height 19
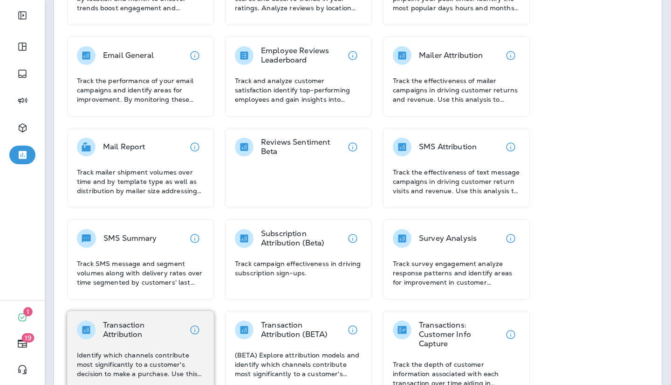
scroll to position [152, 0]
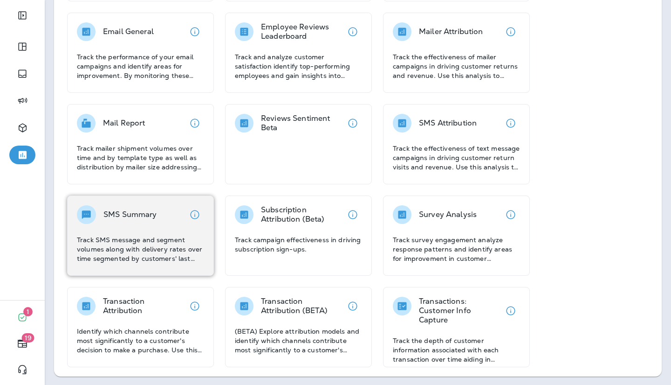
click at [183, 258] on p "Track SMS message and segment volumes along with delivery rates over time segme…" at bounding box center [140, 249] width 127 height 28
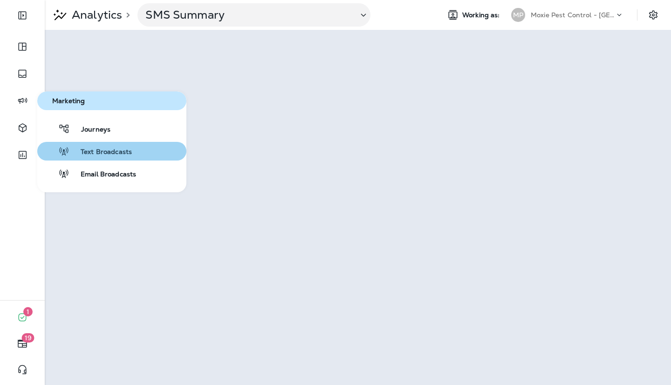
click at [93, 148] on span "Text Broadcasts" at bounding box center [100, 152] width 62 height 9
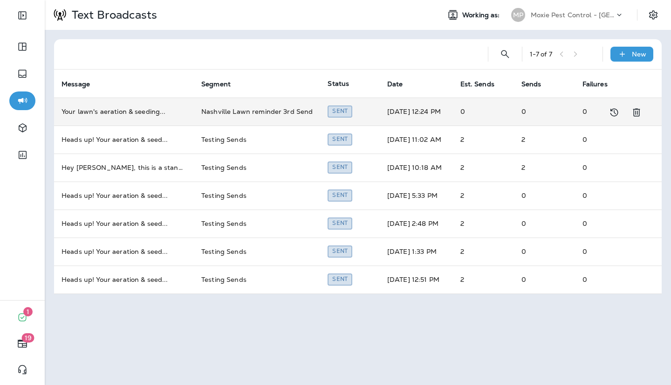
click at [128, 112] on td "Your lawn's aeration & seeding ..." at bounding box center [124, 111] width 140 height 28
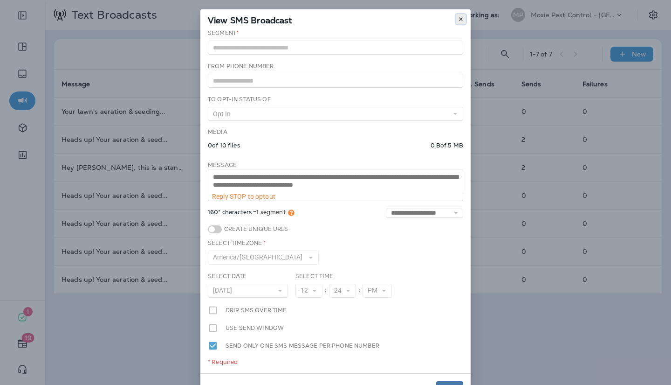
click at [462, 20] on icon at bounding box center [461, 19] width 6 height 6
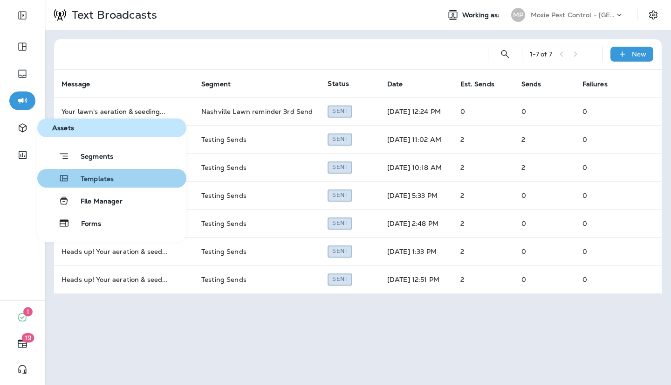
click at [82, 175] on span "Templates" at bounding box center [91, 179] width 44 height 9
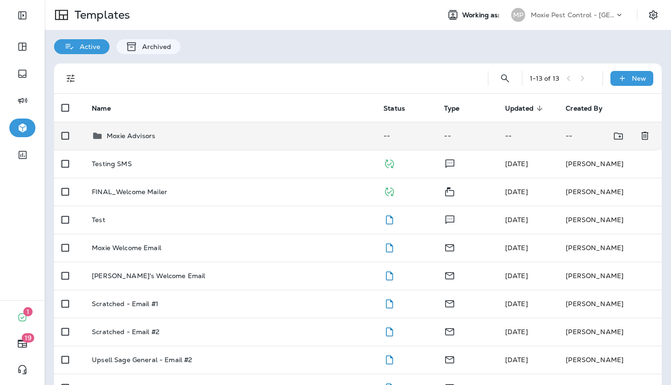
click at [130, 141] on td "Moxie Advisors" at bounding box center [230, 136] width 292 height 28
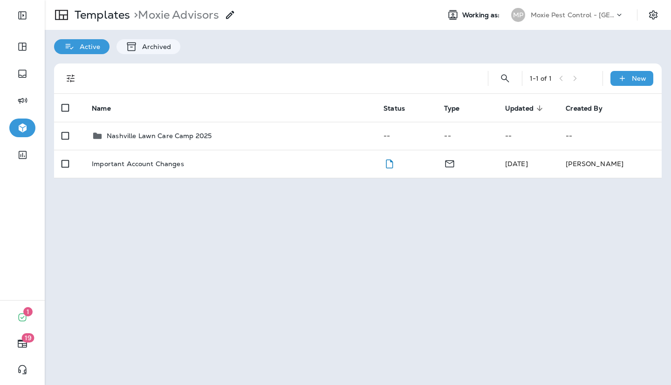
click at [130, 141] on td "Nashville Lawn Care Camp 2025" at bounding box center [230, 136] width 292 height 28
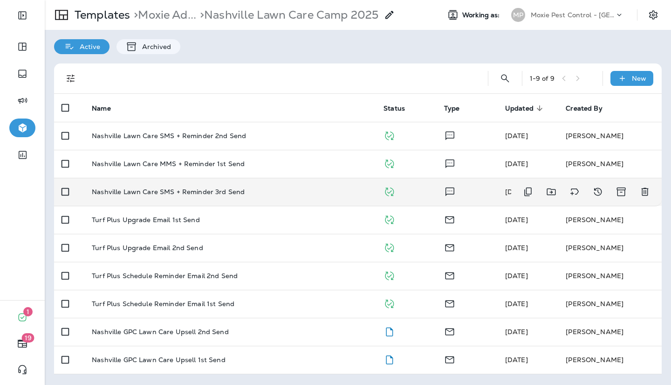
click at [254, 197] on td "Nashville Lawn Care SMS + Reminder 3rd Send" at bounding box center [230, 192] width 292 height 28
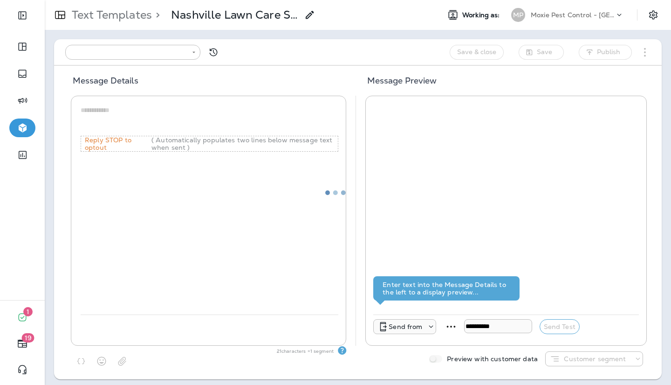
type input "**********"
type textarea "**********"
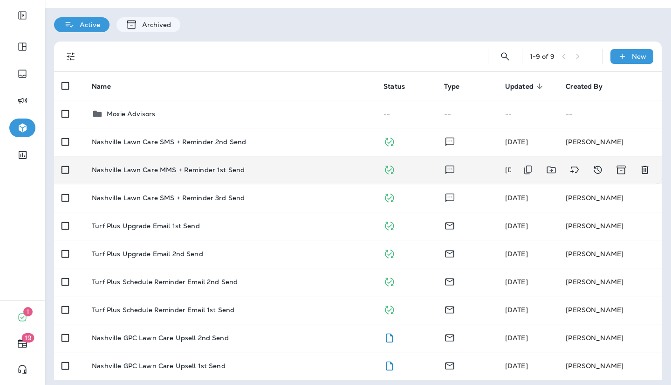
scroll to position [24, 0]
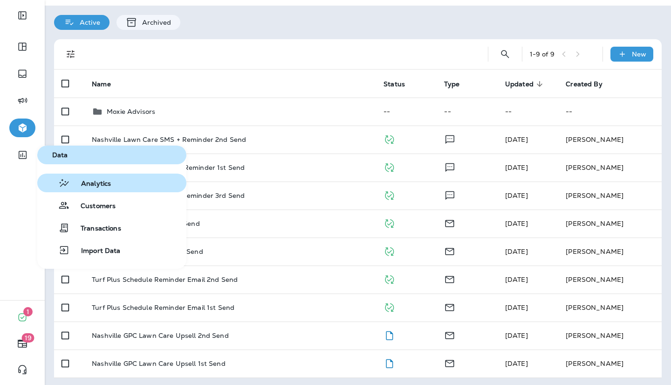
click at [110, 187] on span "Analytics" at bounding box center [90, 184] width 41 height 9
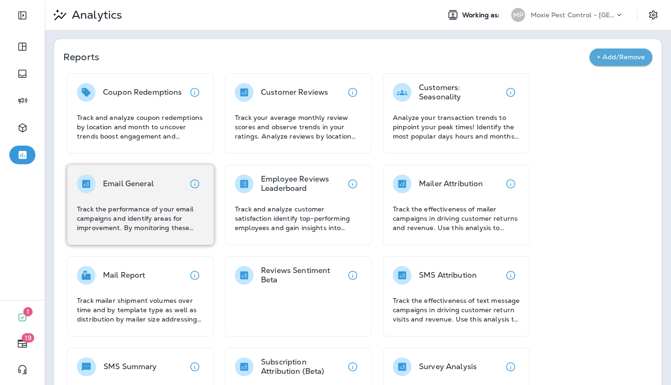
scroll to position [55, 0]
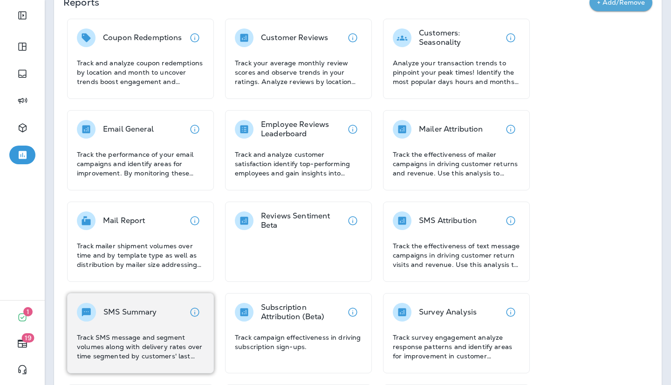
click at [125, 323] on div "SMS Summary Track SMS message and segment volumes along with delivery rates ove…" at bounding box center [140, 332] width 127 height 58
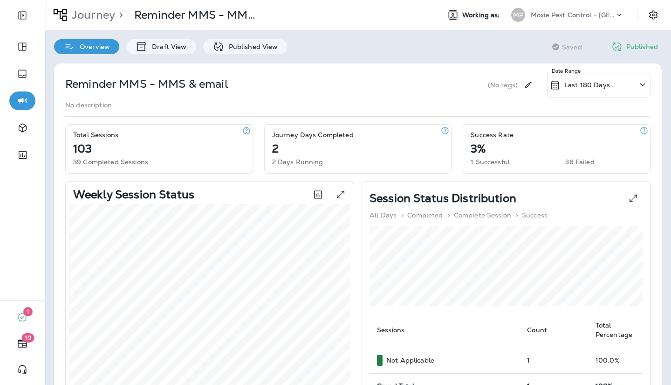
click at [555, 25] on div "Journey > Reminder MMS - MMS & email Working as: MP Moxie Pest Control - Nashvi…" at bounding box center [358, 15] width 627 height 30
click at [559, 24] on div "Journey > Reminder MMS - MMS & email Working as: MP Moxie Pest Control - Nashvi…" at bounding box center [358, 15] width 627 height 30
click at [576, 21] on div "Moxie Pest Control - [GEOGRAPHIC_DATA] [GEOGRAPHIC_DATA]" at bounding box center [573, 15] width 84 height 14
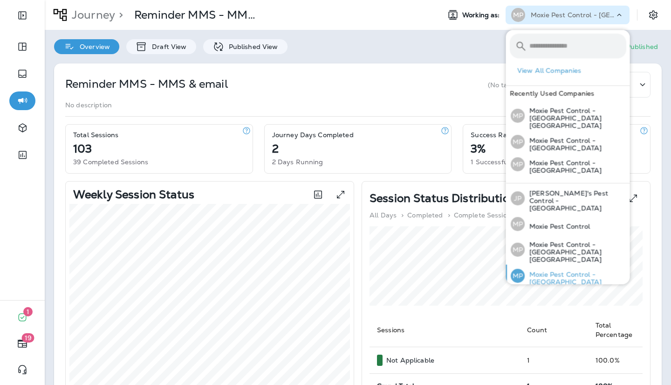
click at [551, 270] on p "Moxie Pest Control - [GEOGRAPHIC_DATA]" at bounding box center [576, 277] width 102 height 15
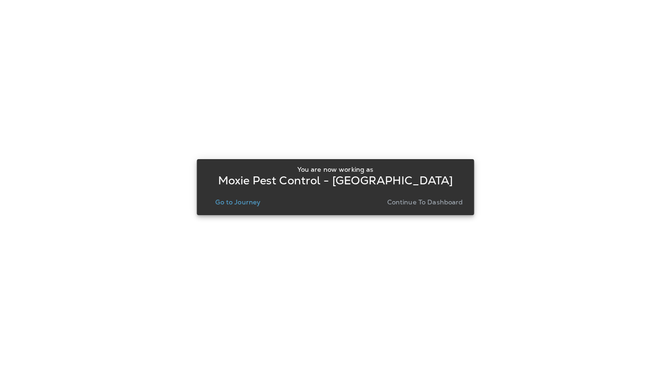
click at [433, 199] on p "Continue to Dashboard" at bounding box center [425, 201] width 76 height 7
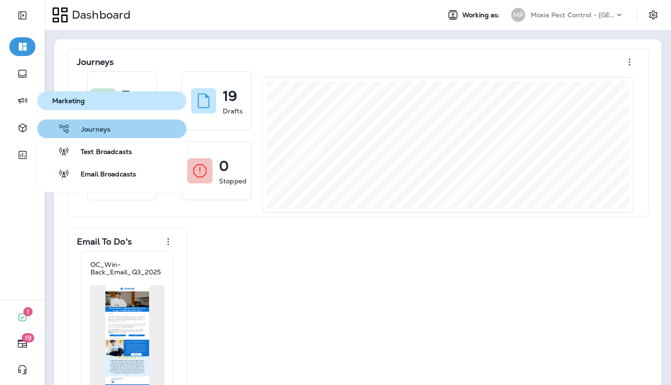
click at [53, 131] on div "Journeys" at bounding box center [75, 128] width 69 height 11
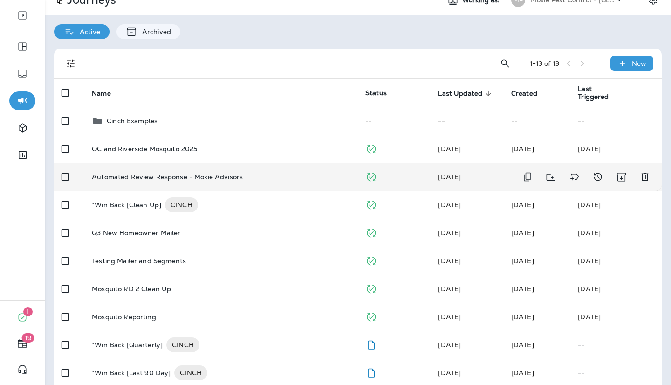
scroll to position [29, 0]
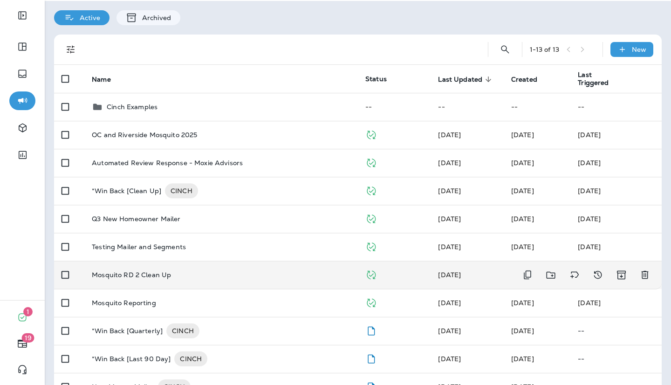
click at [192, 276] on div "Mosquito RD 2 Clean Up" at bounding box center [221, 274] width 259 height 7
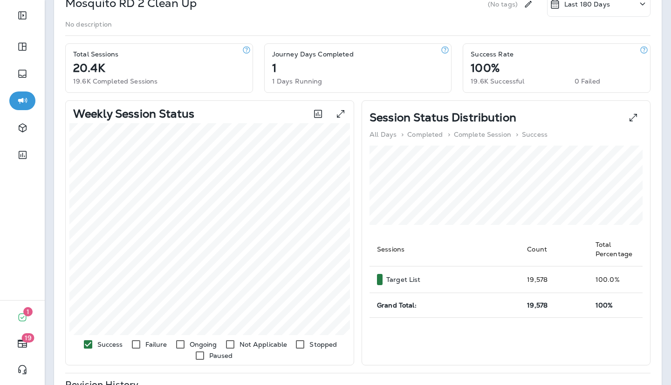
scroll to position [232, 0]
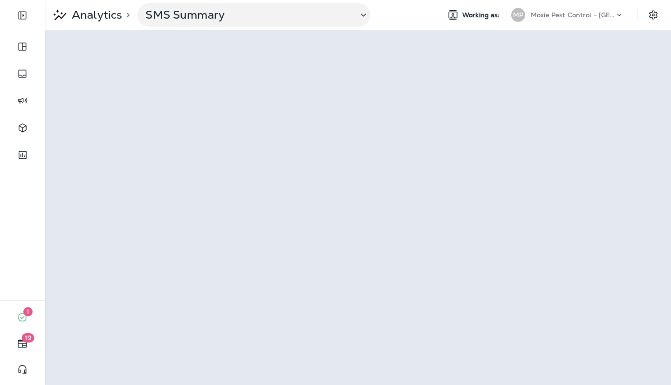
click at [584, 18] on p "Moxie Pest Control - [GEOGRAPHIC_DATA]" at bounding box center [573, 14] width 84 height 7
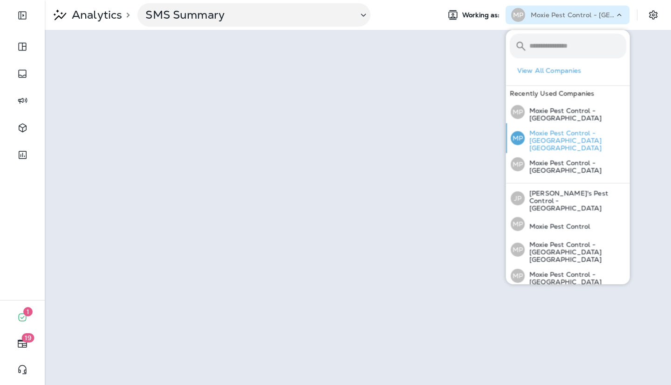
click at [559, 144] on div "MP Moxie Pest Control - [GEOGRAPHIC_DATA] [GEOGRAPHIC_DATA]" at bounding box center [568, 138] width 123 height 30
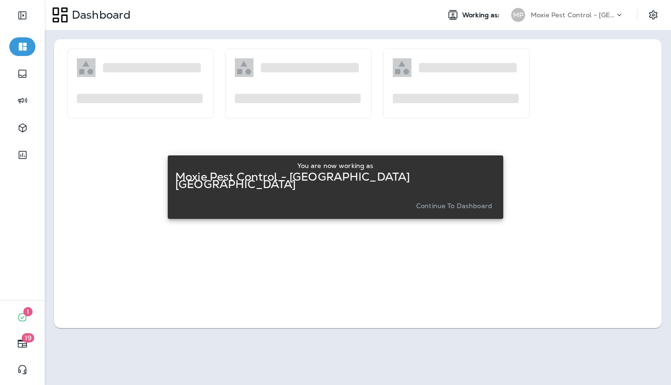
click at [435, 202] on p "Continue to Dashboard" at bounding box center [454, 205] width 76 height 7
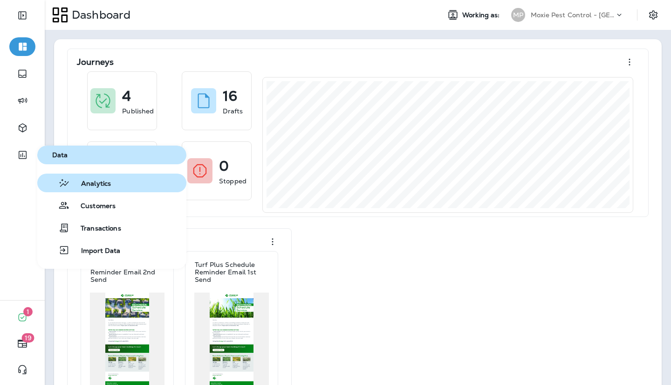
click at [71, 182] on span "Analytics" at bounding box center [90, 184] width 41 height 9
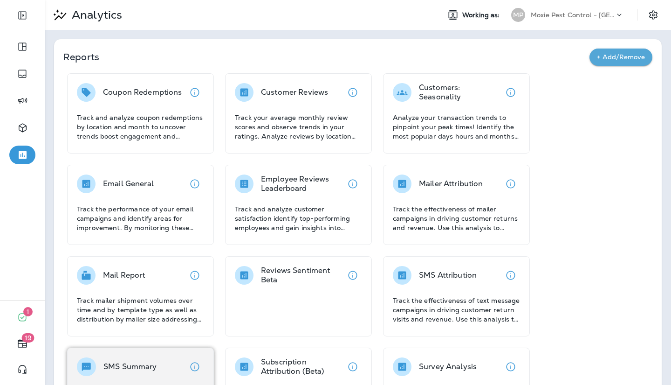
click at [132, 351] on div "SMS Summary Track SMS message and segment volumes along with delivery rates ove…" at bounding box center [140, 387] width 147 height 80
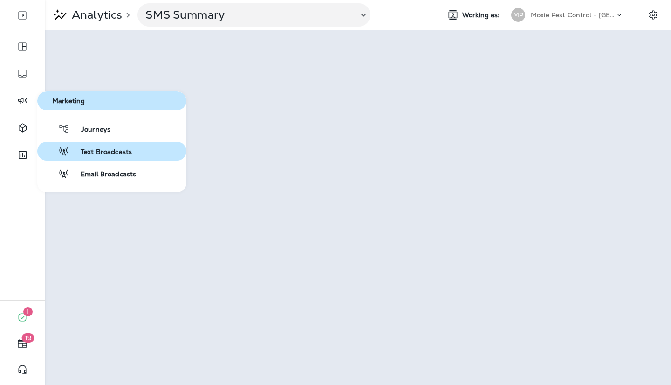
click at [95, 148] on span "Text Broadcasts" at bounding box center [100, 152] width 62 height 9
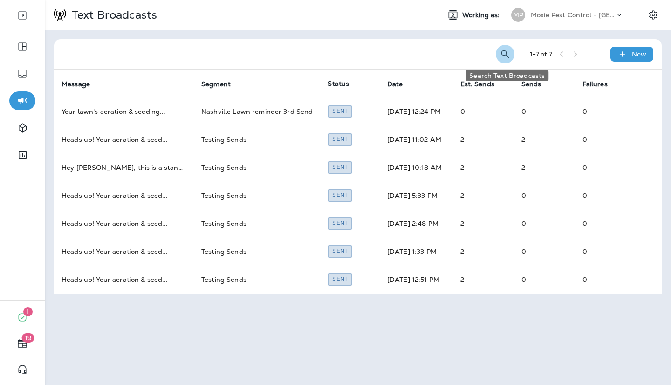
click at [501, 51] on icon "Search Text Broadcasts" at bounding box center [505, 53] width 11 height 11
type input "****"
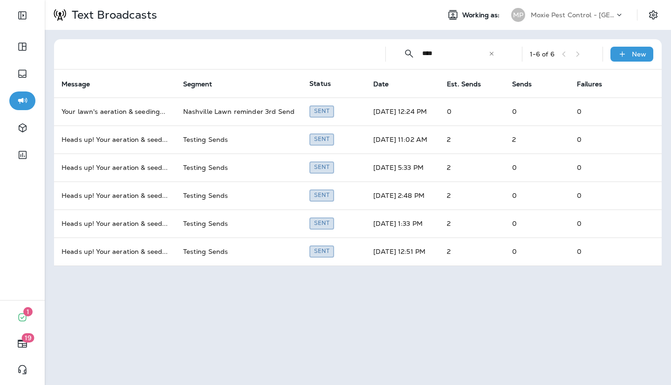
click at [495, 58] on div "​ **** ​ ​" at bounding box center [450, 53] width 112 height 25
click at [493, 54] on icon at bounding box center [492, 53] width 4 height 4
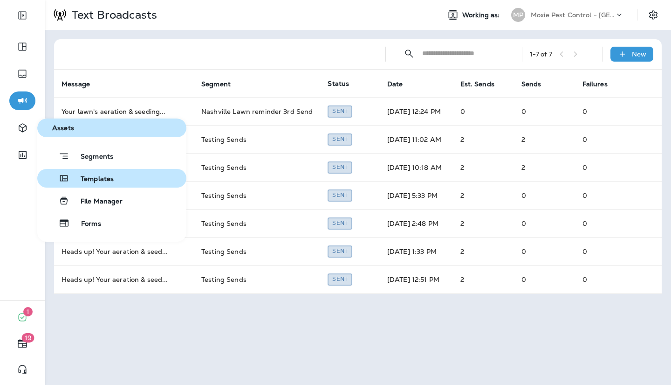
click at [96, 186] on button "Templates" at bounding box center [111, 178] width 149 height 19
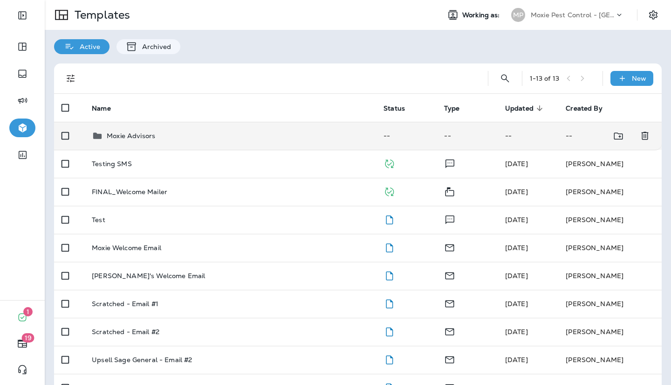
click at [131, 137] on p "Moxie Advisors" at bounding box center [131, 135] width 48 height 7
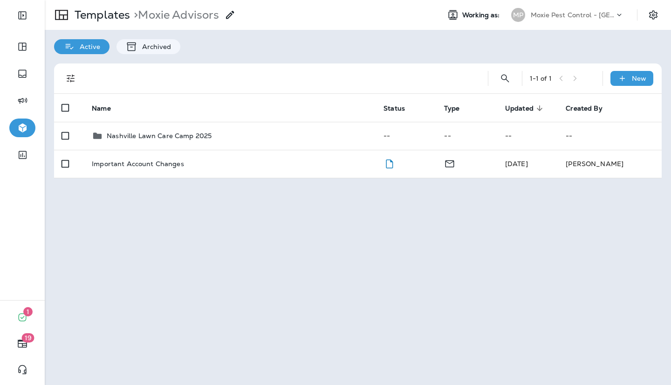
click at [131, 137] on p "Nashville Lawn Care Camp 2025" at bounding box center [159, 135] width 105 height 7
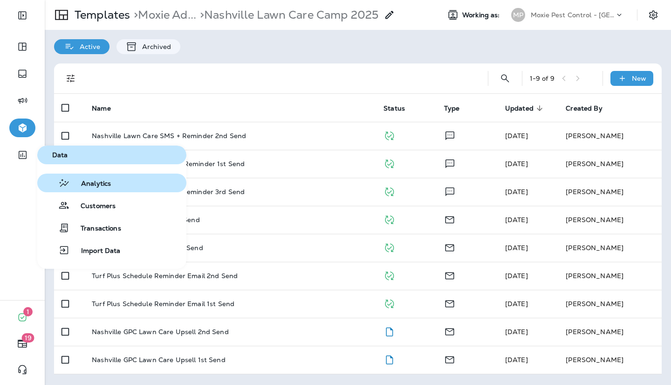
click at [62, 185] on icon "button" at bounding box center [63, 183] width 9 height 8
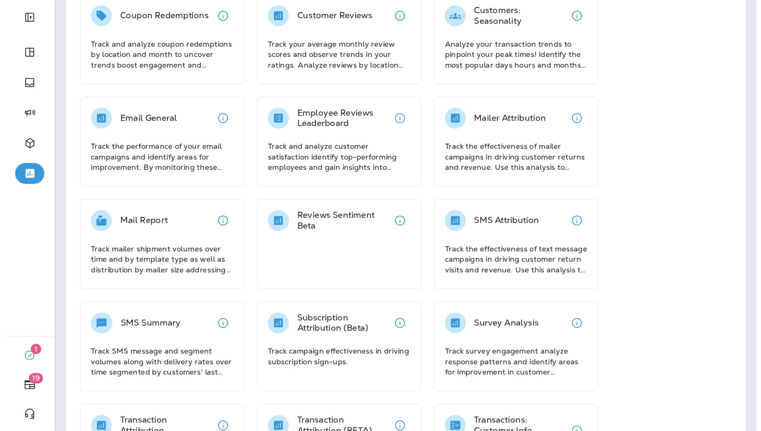
scroll to position [94, 0]
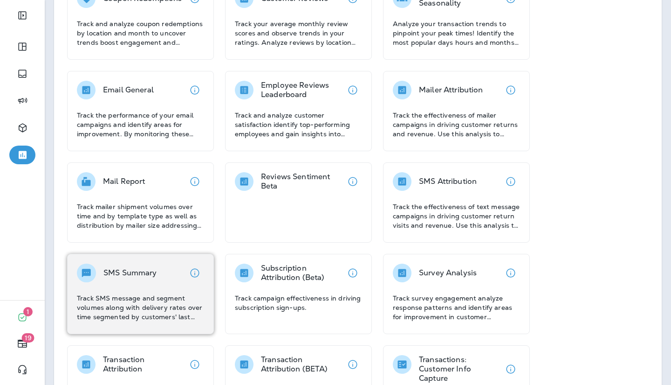
click at [128, 288] on div "SMS Summary Track SMS message and segment volumes along with delivery rates ove…" at bounding box center [140, 292] width 127 height 58
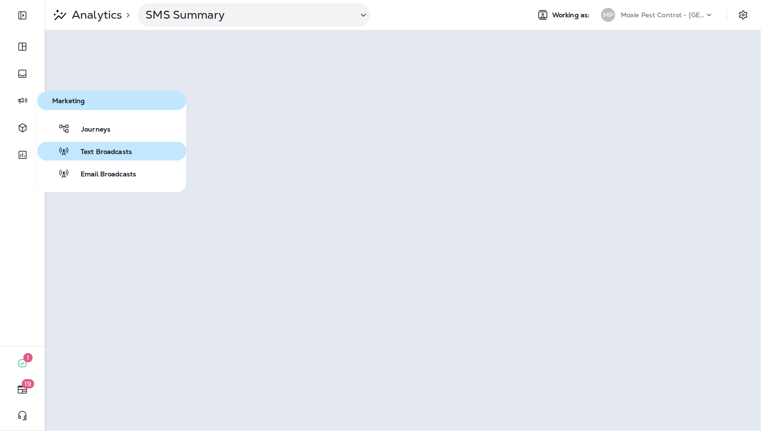
click at [103, 158] on button "Text Broadcasts" at bounding box center [111, 151] width 149 height 19
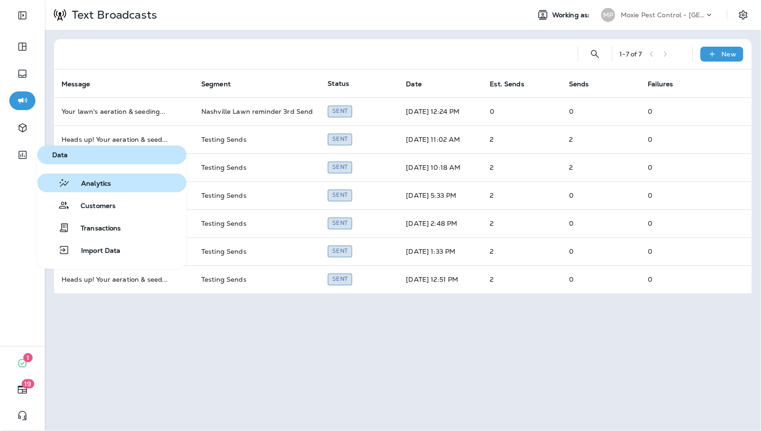
click at [84, 185] on span "Analytics" at bounding box center [90, 184] width 41 height 9
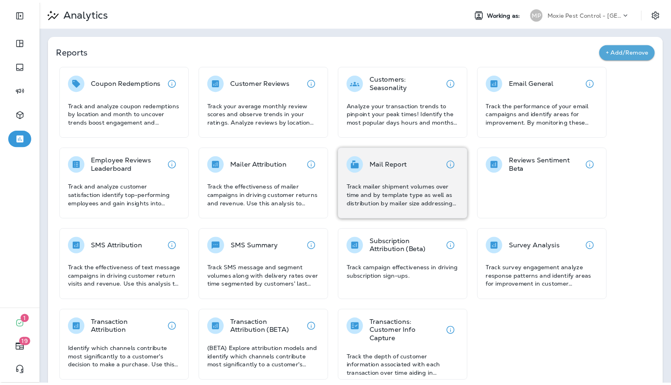
scroll to position [15, 0]
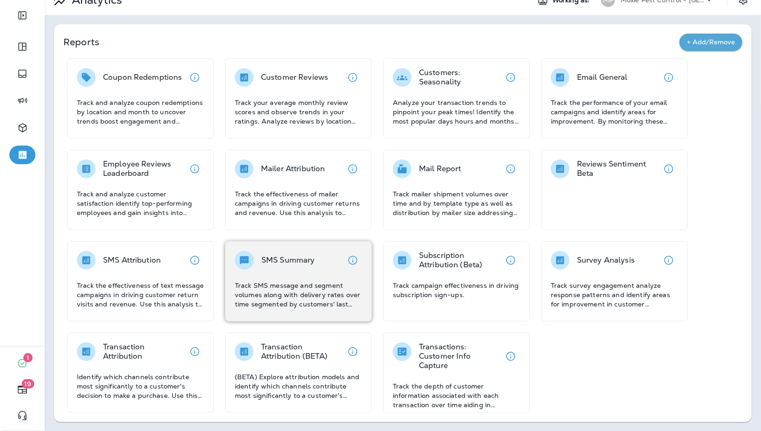
click at [263, 281] on p "Track SMS message and segment volumes along with delivery rates over time segme…" at bounding box center [298, 295] width 127 height 28
